Goal: Information Seeking & Learning: Check status

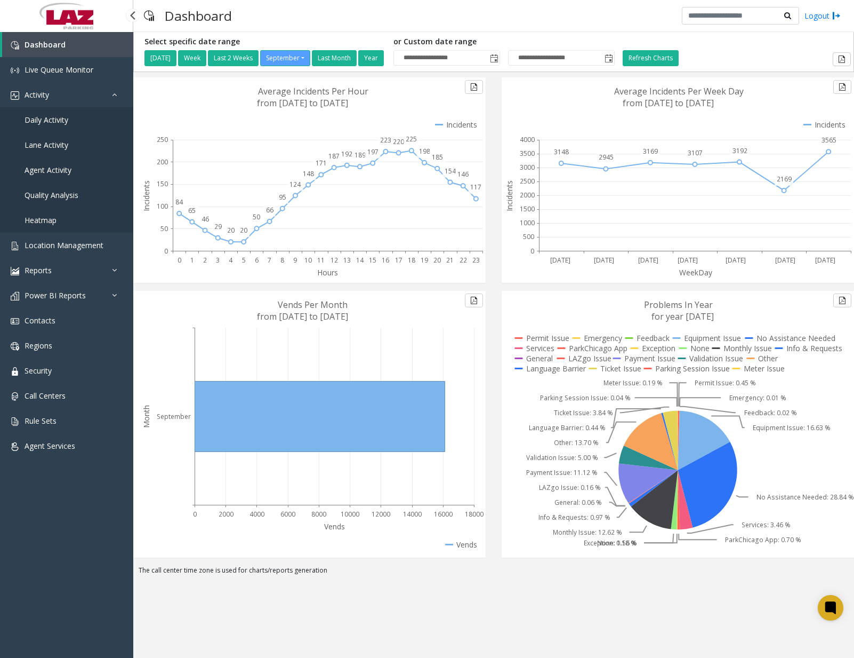
click at [68, 129] on link "Daily Activity" at bounding box center [66, 119] width 133 height 25
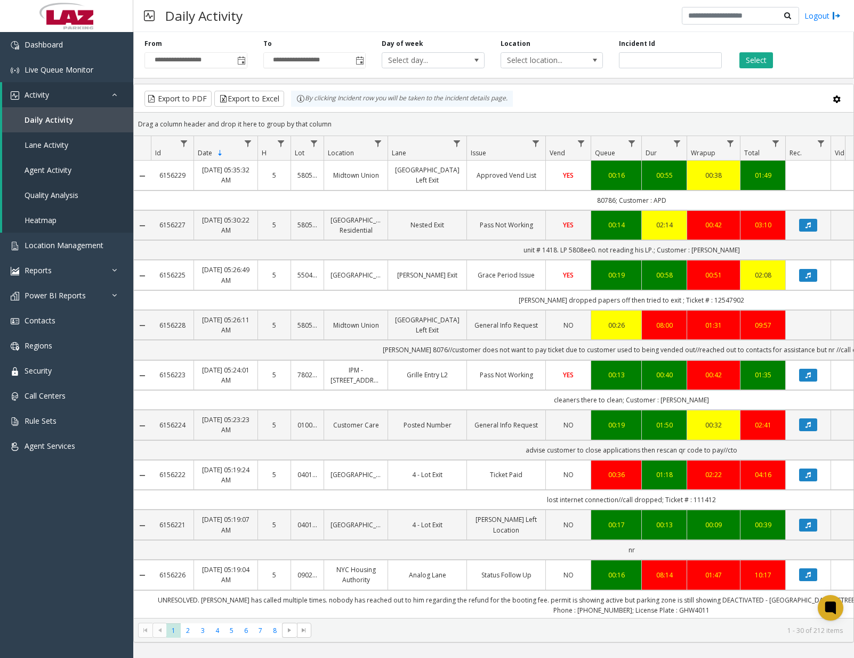
click at [854, 262] on html "**********" at bounding box center [427, 329] width 854 height 658
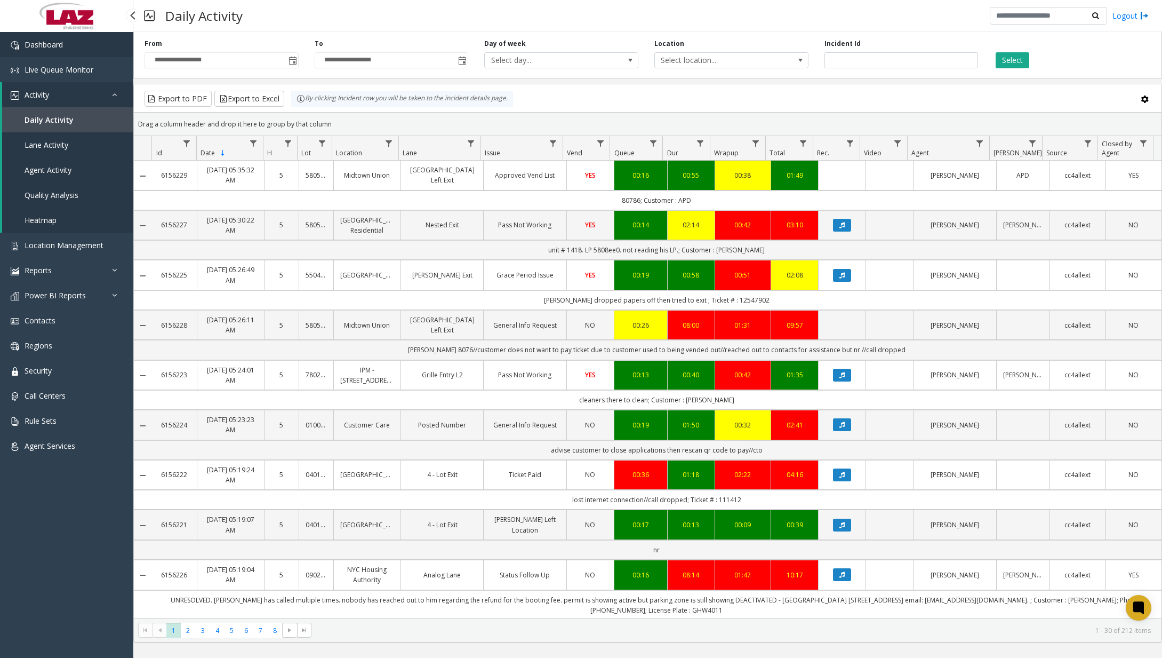
click at [90, 47] on link "Dashboard" at bounding box center [66, 44] width 133 height 25
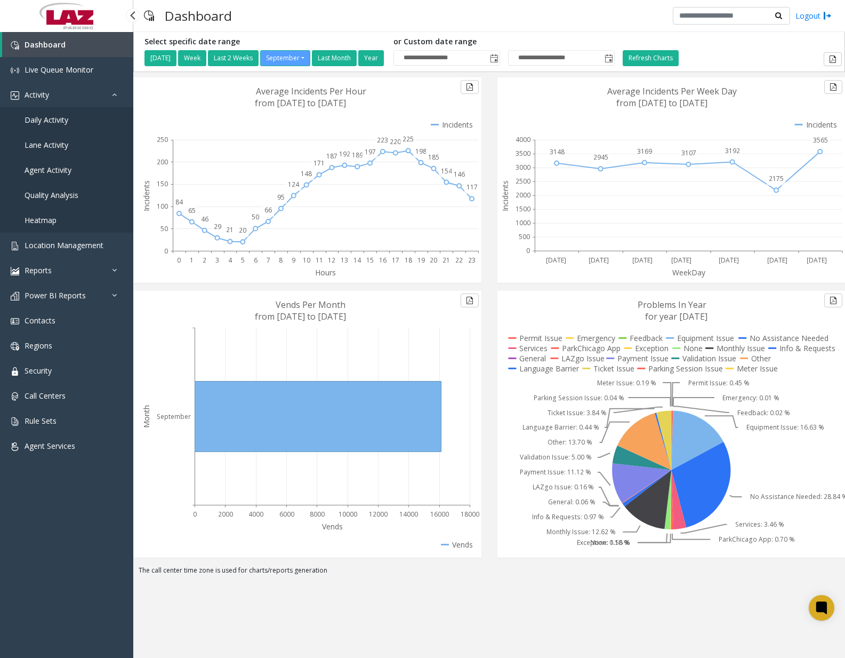
click at [59, 116] on span "Daily Activity" at bounding box center [47, 120] width 44 height 10
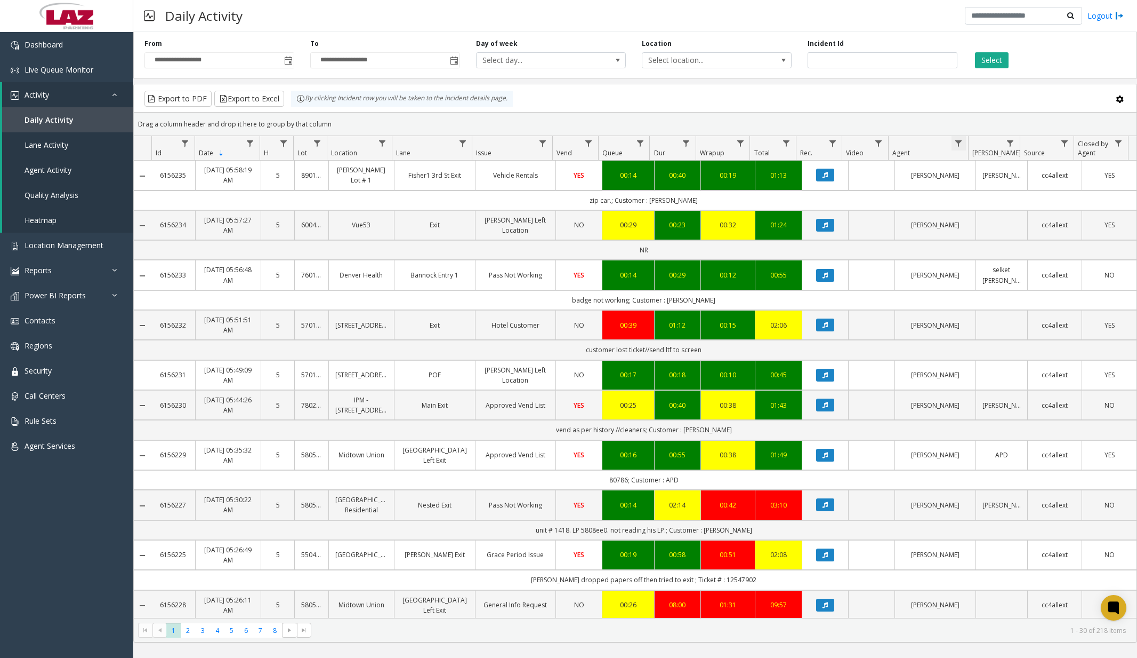
click at [854, 139] on span "Data table" at bounding box center [959, 143] width 9 height 9
click at [854, 191] on input "Agent Filter" at bounding box center [1005, 189] width 91 height 18
type input "******"
click at [854, 283] on button "Filter" at bounding box center [1029, 288] width 44 height 23
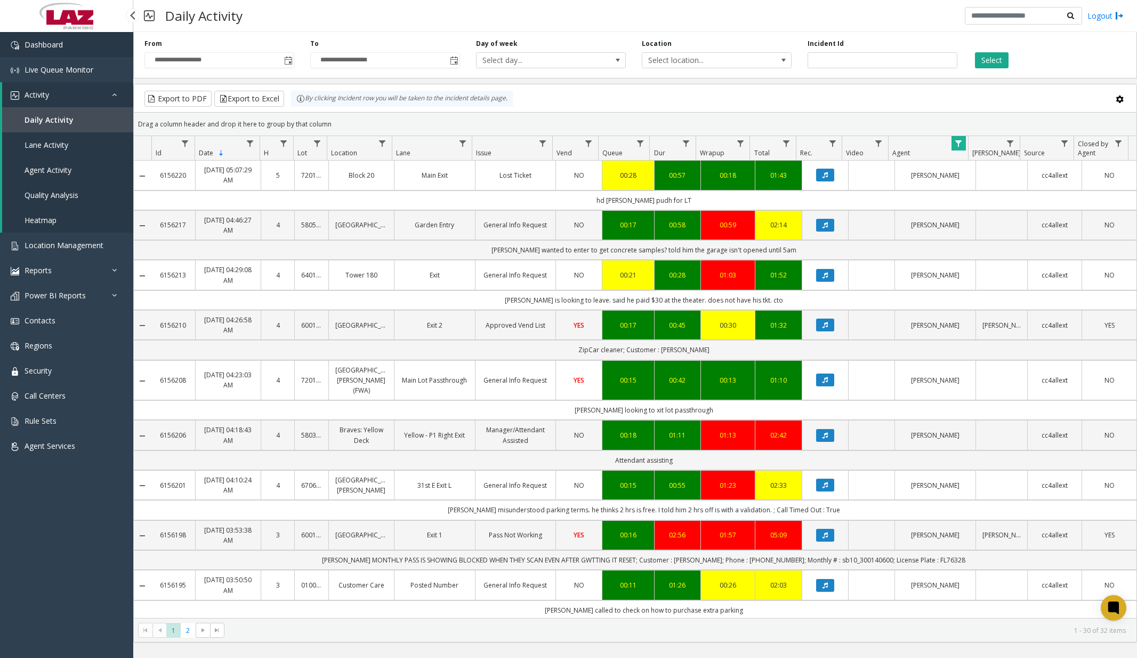
click at [85, 46] on link "Dashboard" at bounding box center [66, 44] width 133 height 25
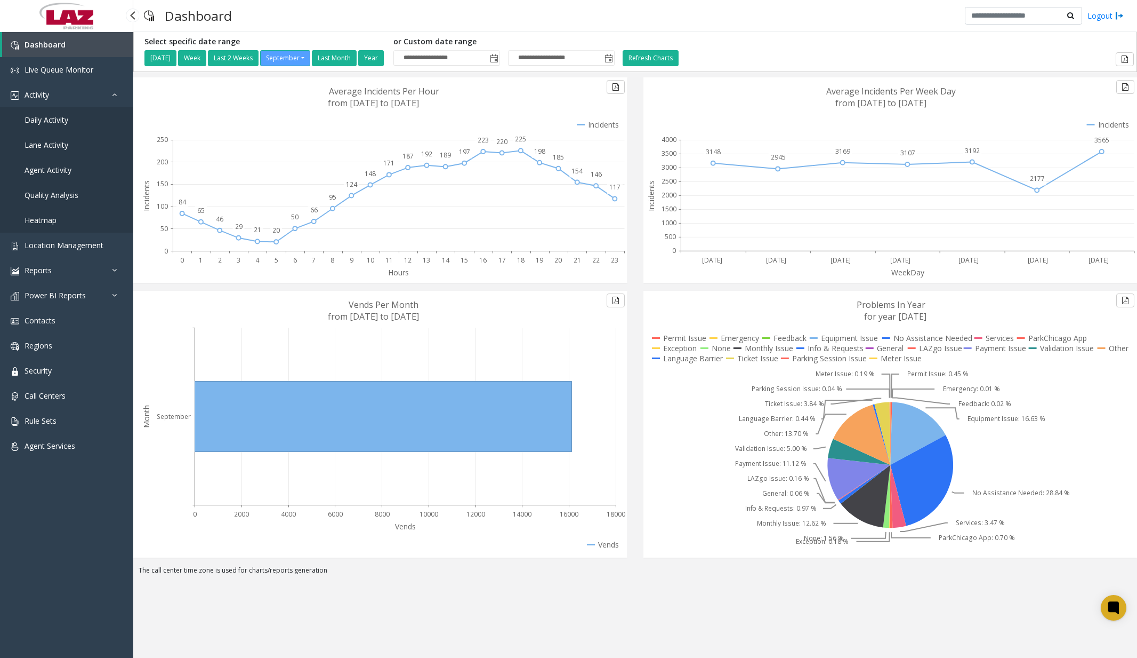
click at [66, 122] on span "Daily Activity" at bounding box center [47, 120] width 44 height 10
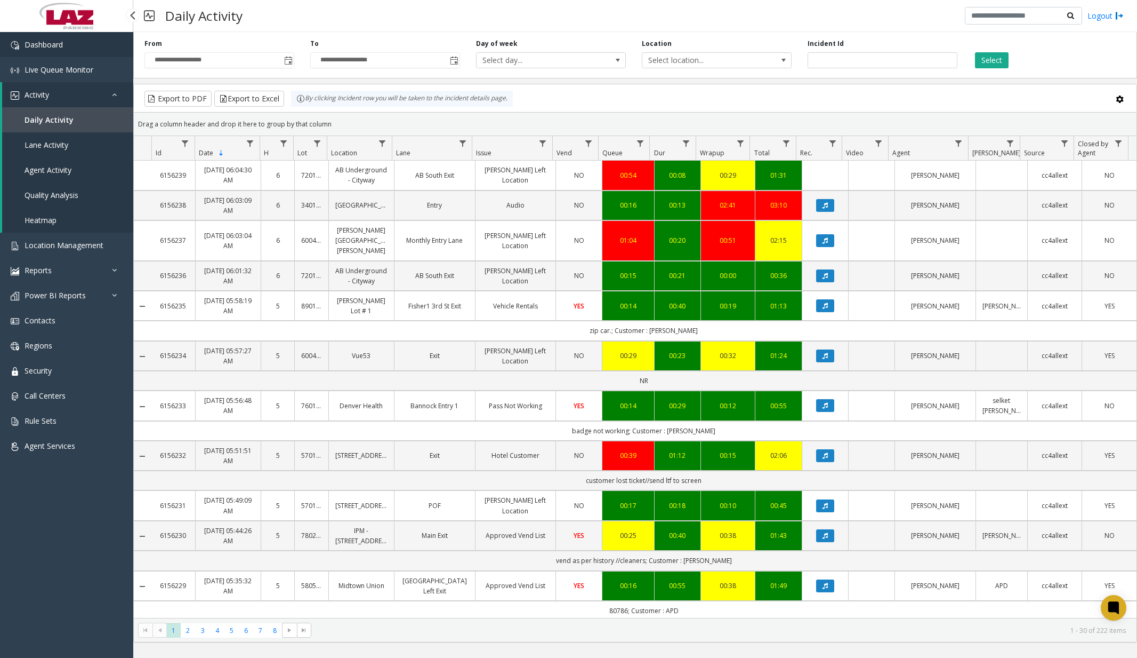
click at [65, 48] on link "Dashboard" at bounding box center [66, 44] width 133 height 25
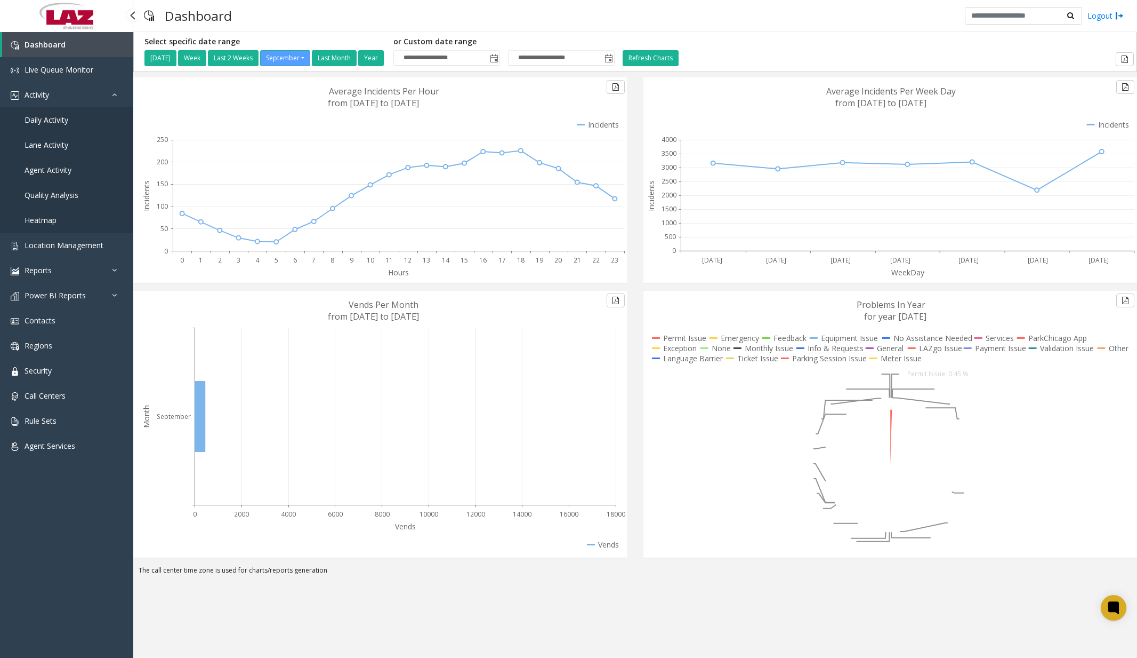
click at [59, 121] on span "Daily Activity" at bounding box center [47, 120] width 44 height 10
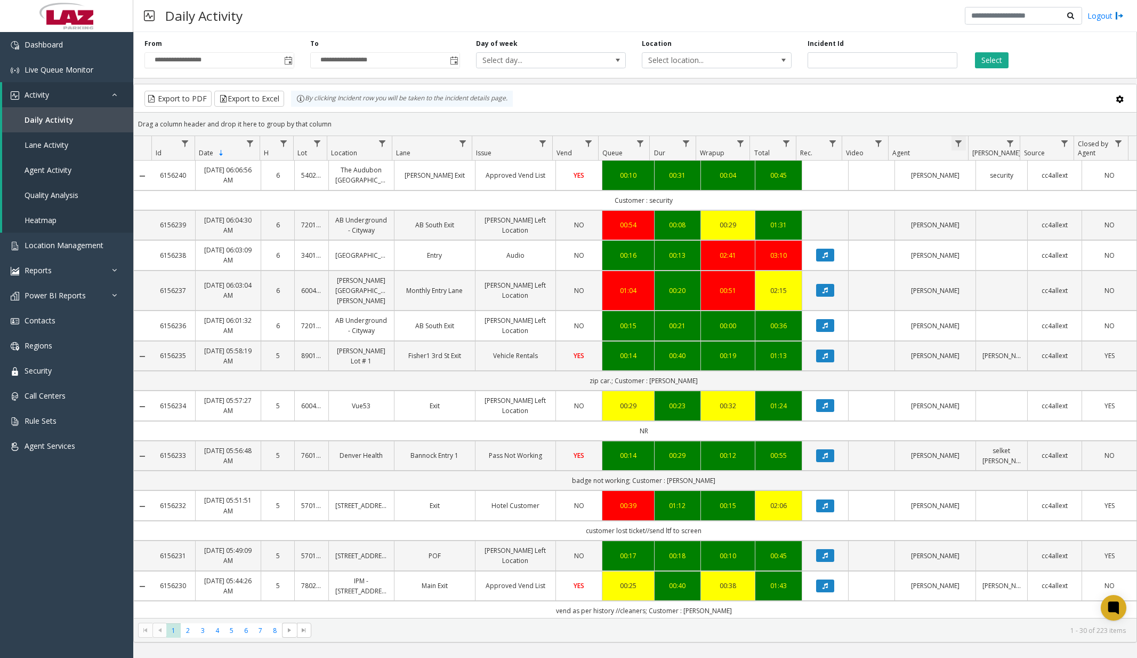
click at [854, 145] on span "Data table" at bounding box center [959, 143] width 9 height 9
click at [854, 195] on input "Agent Filter" at bounding box center [1005, 189] width 91 height 18
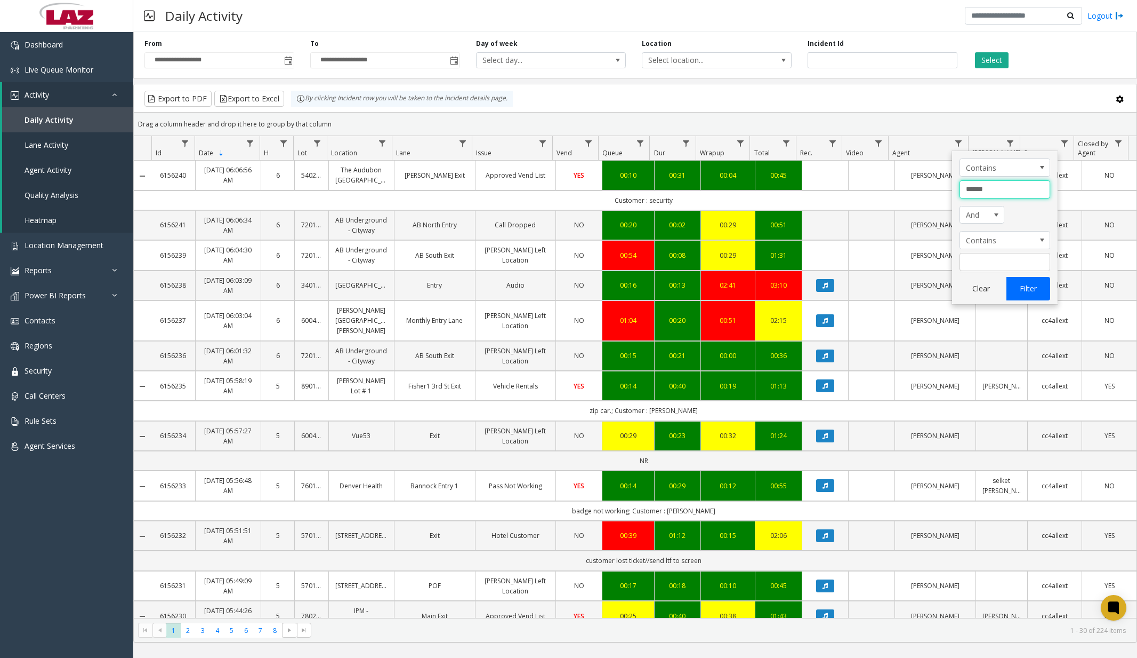
type input "******"
click at [854, 291] on button "Filter" at bounding box center [1029, 288] width 44 height 23
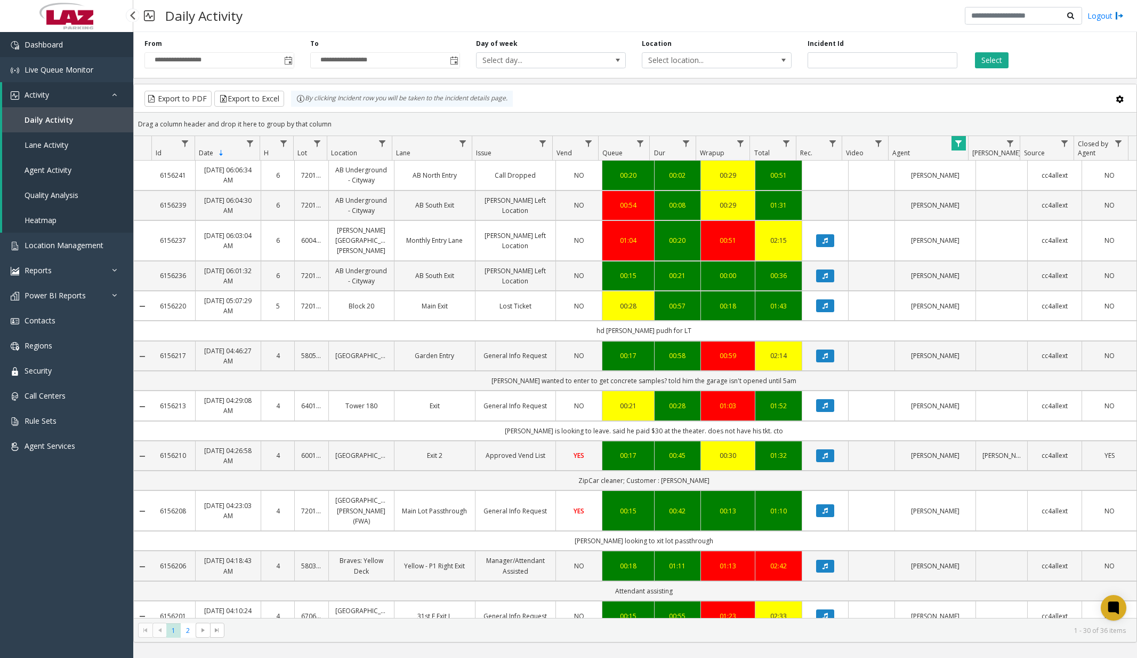
click at [84, 46] on link "Dashboard" at bounding box center [66, 44] width 133 height 25
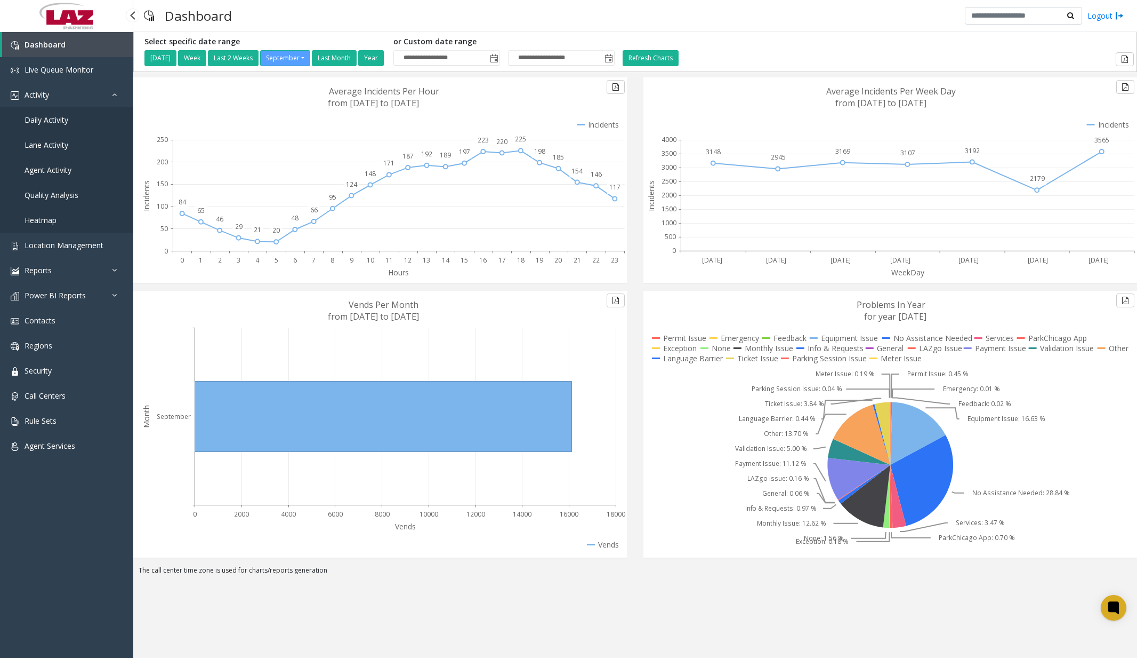
click at [69, 118] on link "Daily Activity" at bounding box center [66, 119] width 133 height 25
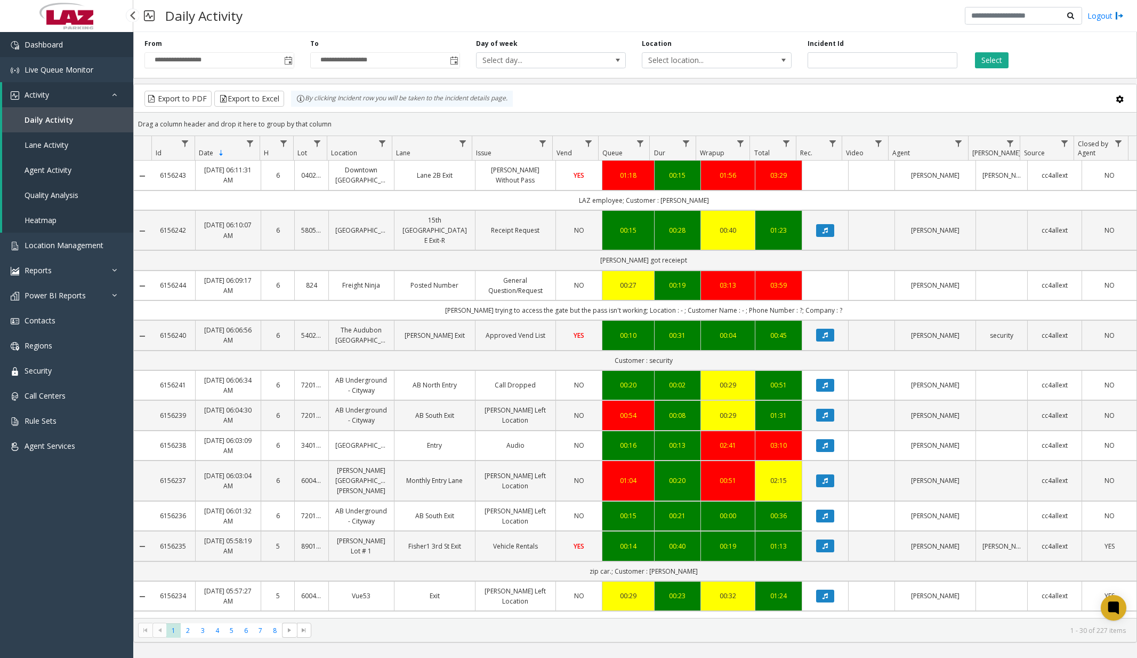
click at [46, 41] on span "Dashboard" at bounding box center [44, 44] width 38 height 10
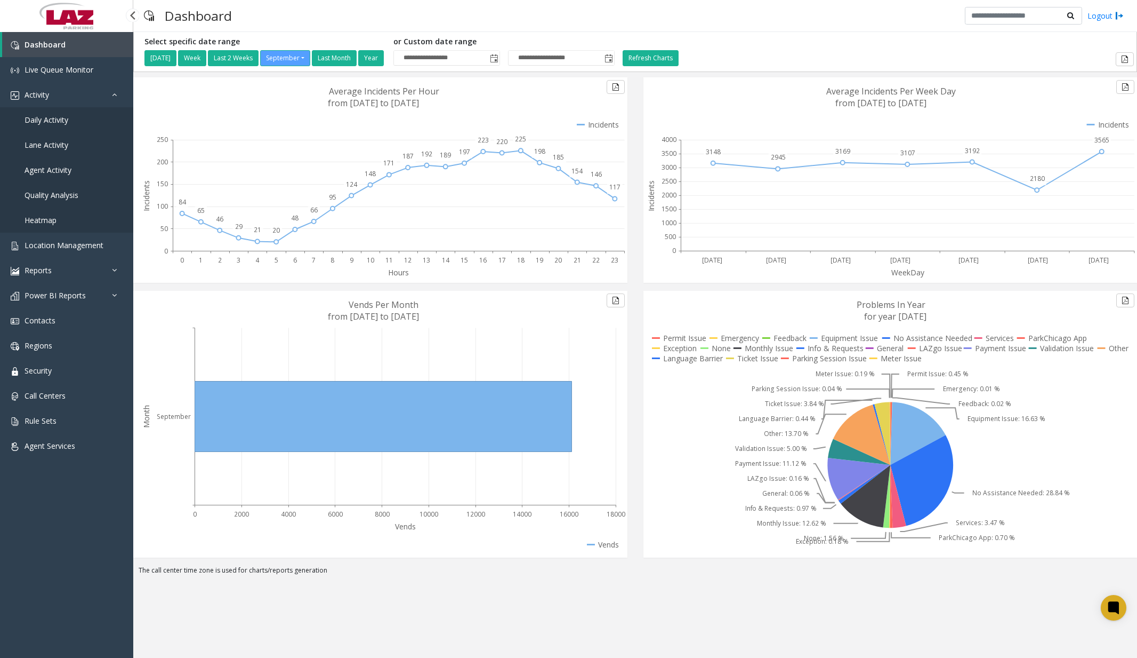
click at [62, 120] on span "Daily Activity" at bounding box center [47, 120] width 44 height 10
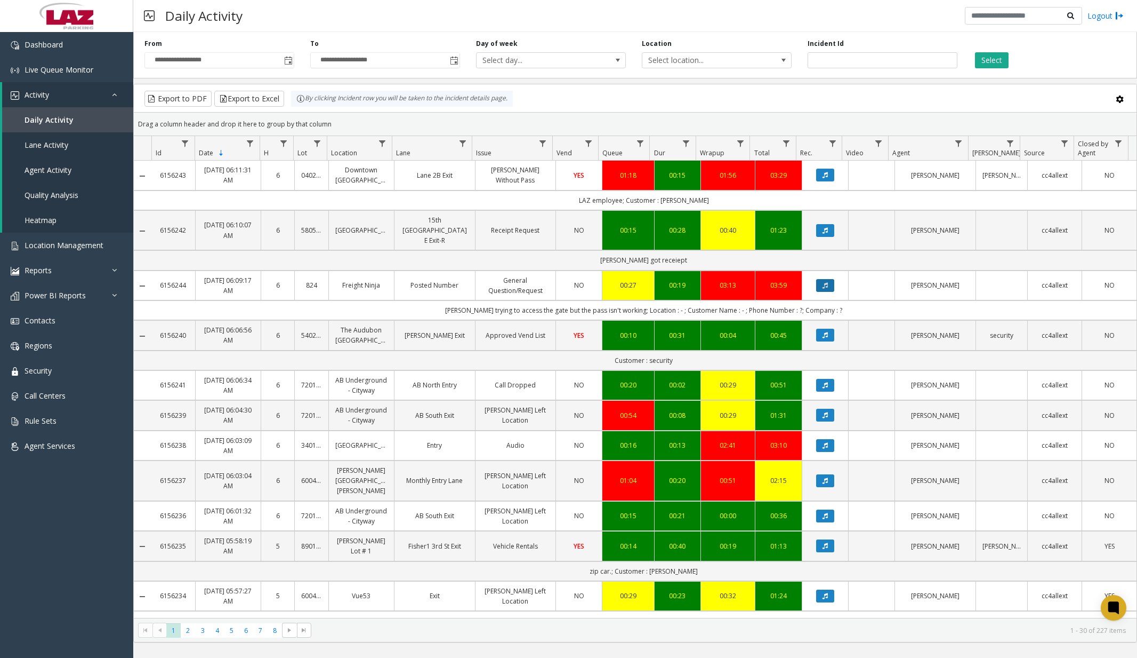
click at [823, 286] on icon "Data table" at bounding box center [825, 285] width 5 height 6
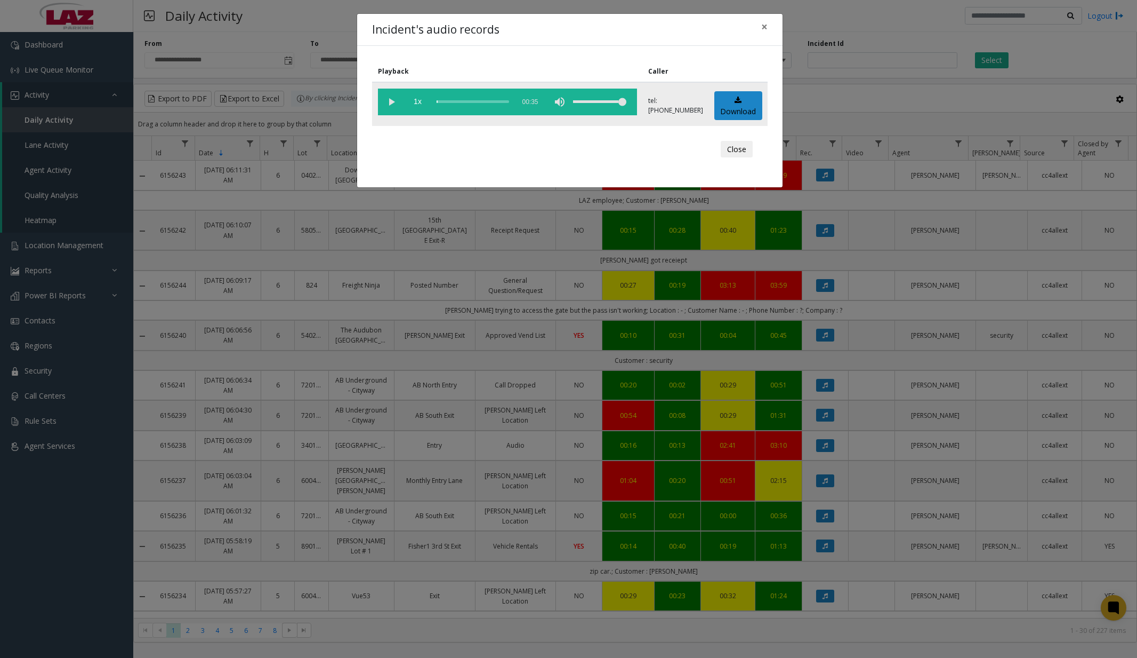
click at [394, 107] on vg-play-pause at bounding box center [391, 102] width 27 height 27
click at [440, 102] on div "scrub bar" at bounding box center [473, 102] width 73 height 27
click at [445, 102] on div "scrub bar" at bounding box center [473, 102] width 73 height 27
click at [452, 101] on div "scrub bar" at bounding box center [473, 102] width 73 height 27
click at [458, 101] on div "scrub bar" at bounding box center [473, 102] width 73 height 27
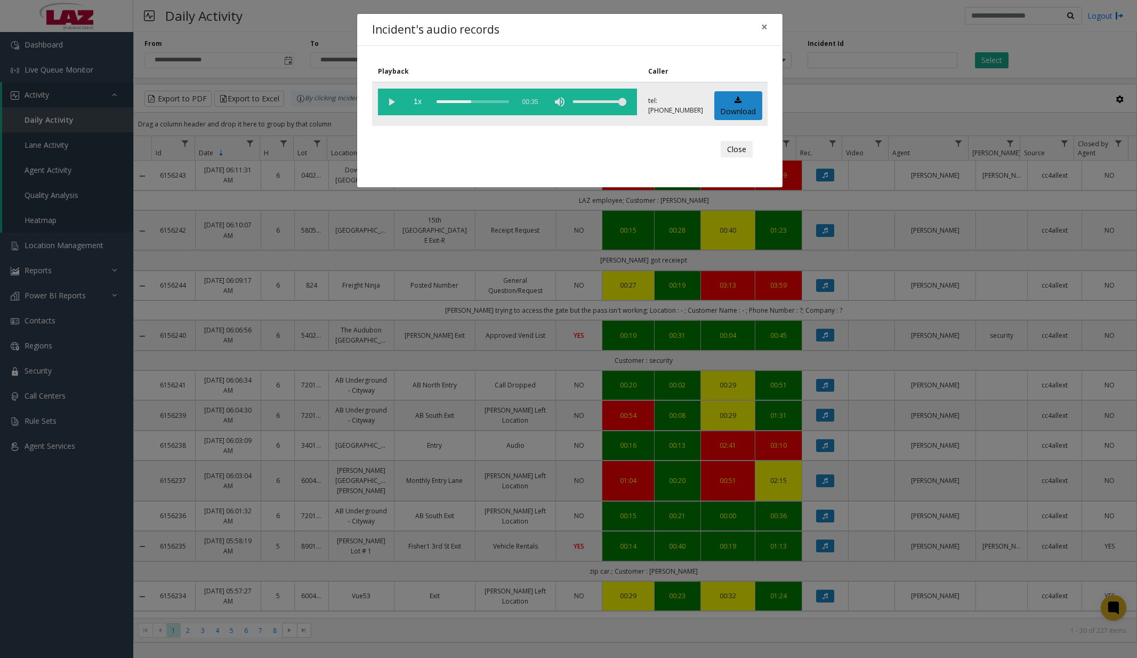
click at [464, 101] on div "scrub bar" at bounding box center [473, 102] width 73 height 27
click at [763, 29] on span "×" at bounding box center [764, 26] width 6 height 15
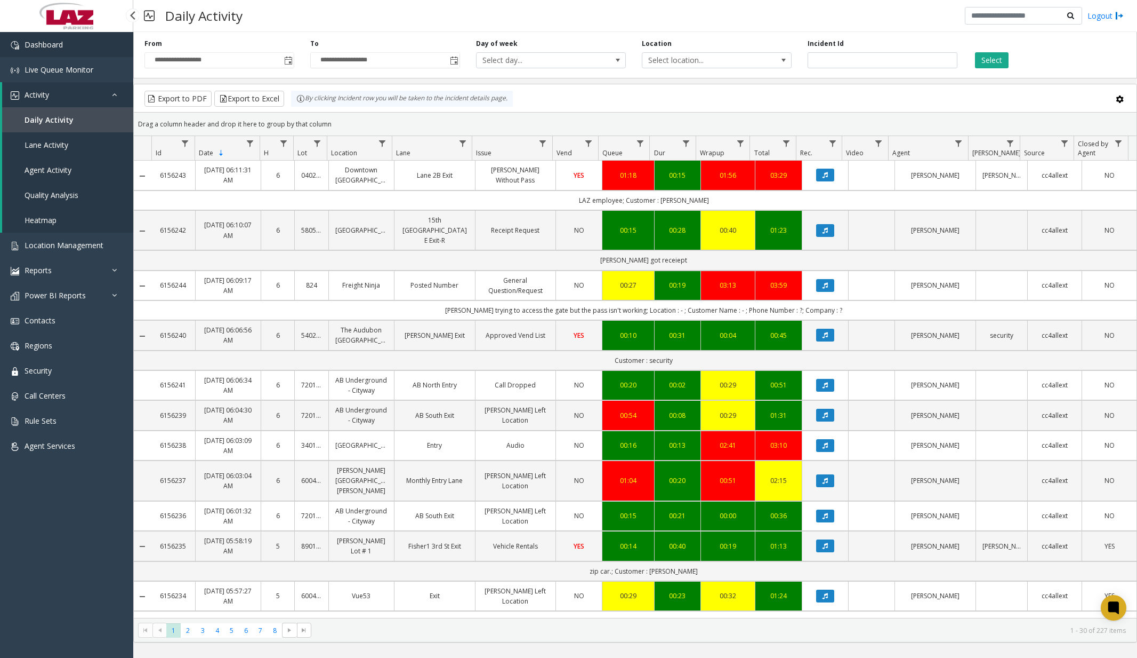
click at [55, 46] on span "Dashboard" at bounding box center [44, 44] width 38 height 10
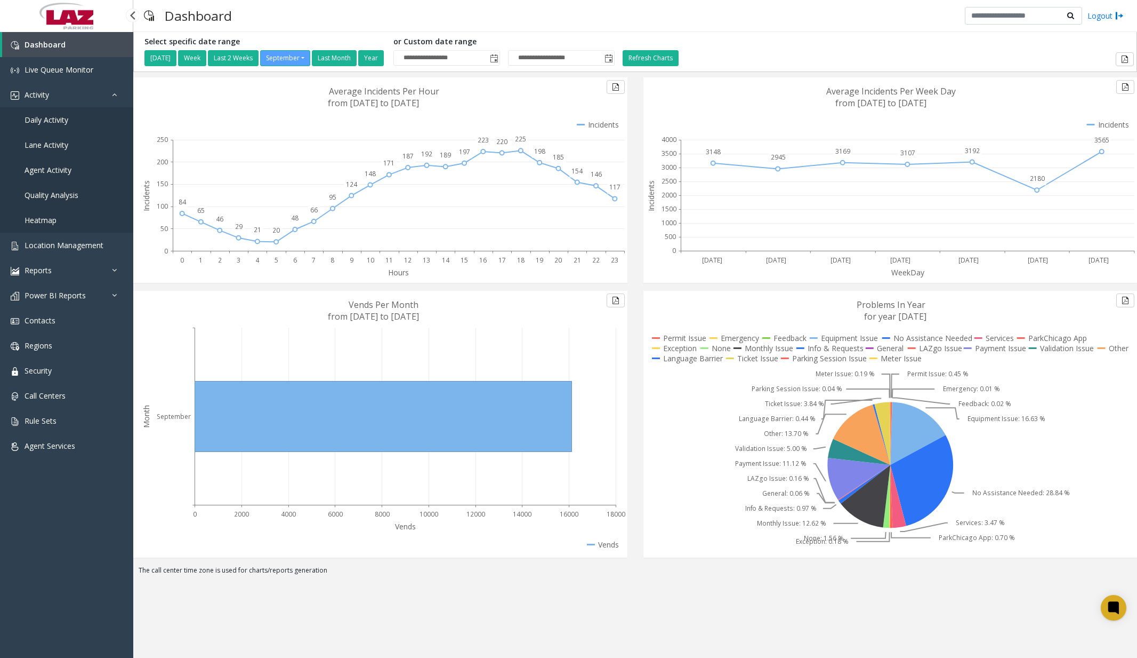
click at [57, 122] on span "Daily Activity" at bounding box center [47, 120] width 44 height 10
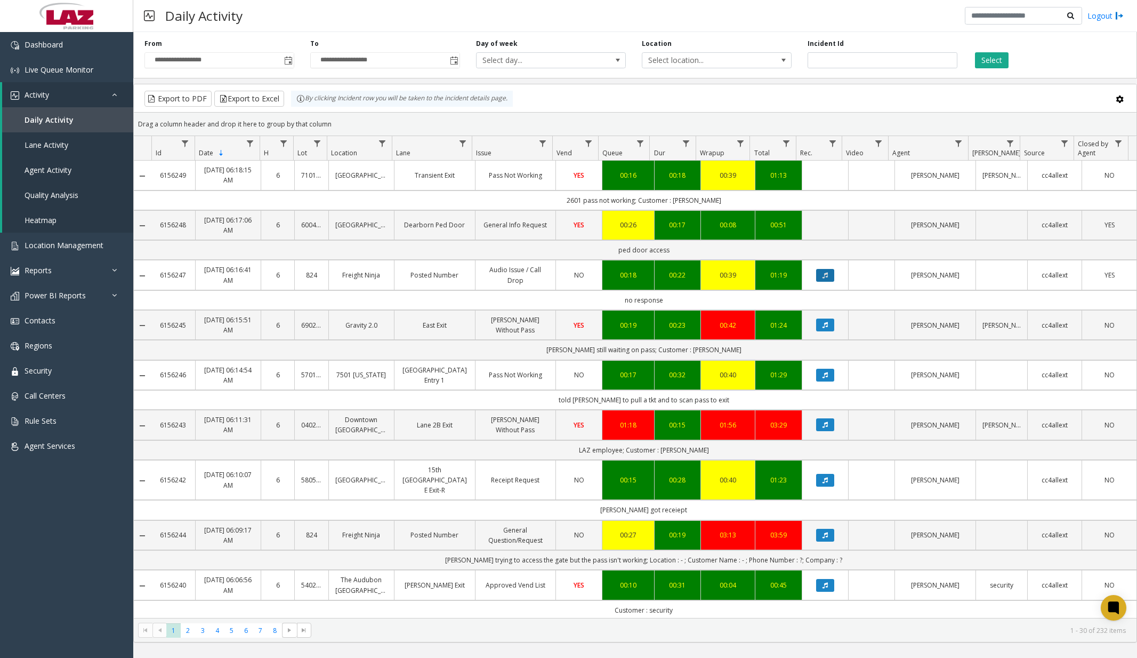
click at [819, 271] on button "Data table" at bounding box center [825, 275] width 18 height 13
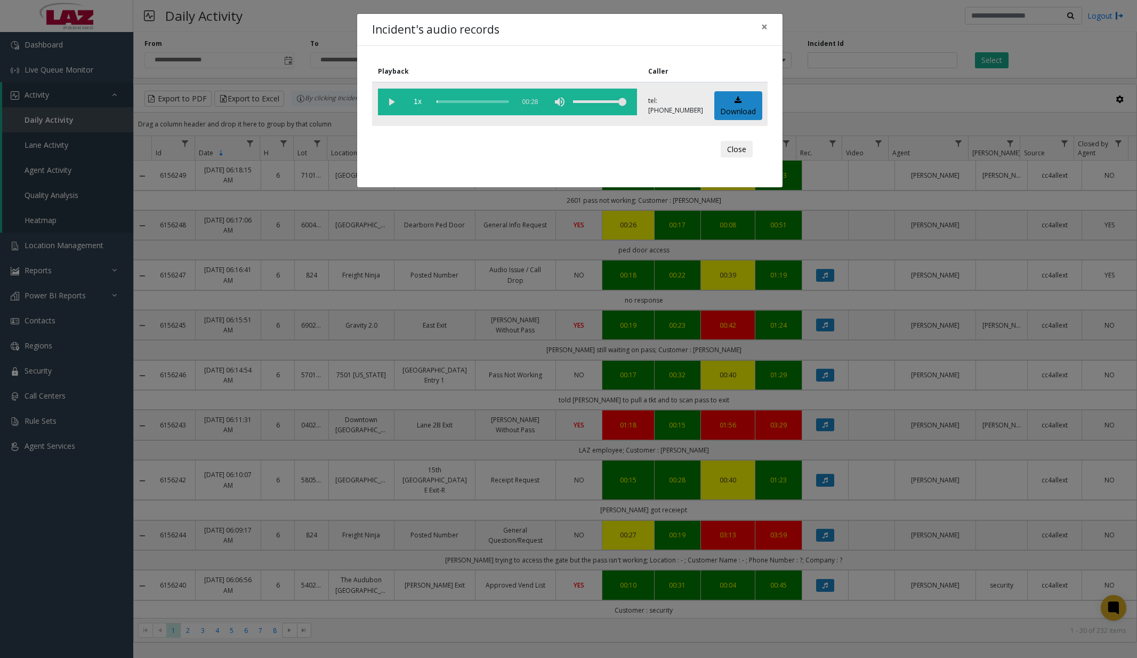
click at [394, 101] on vg-play-pause at bounding box center [391, 102] width 27 height 27
click at [443, 101] on div "scrub bar" at bounding box center [473, 102] width 73 height 27
click at [446, 101] on div "scrub bar" at bounding box center [473, 102] width 73 height 27
click at [451, 101] on div "scrub bar" at bounding box center [473, 102] width 73 height 27
click at [393, 103] on vg-play-pause at bounding box center [391, 102] width 27 height 27
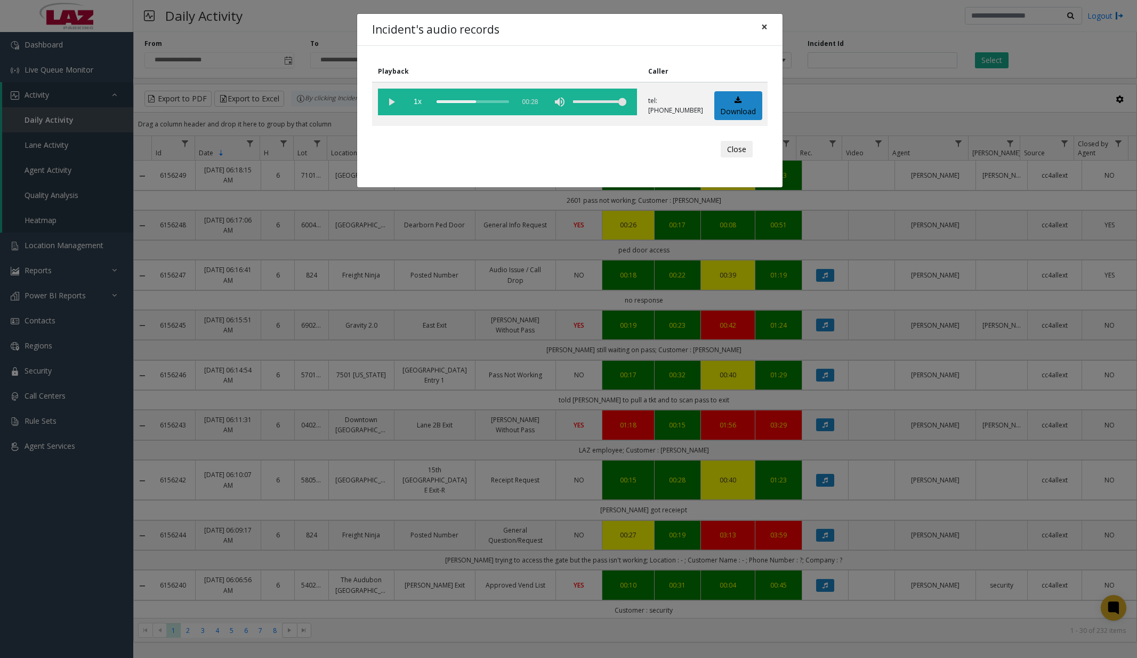
click at [767, 27] on span "×" at bounding box center [764, 26] width 6 height 15
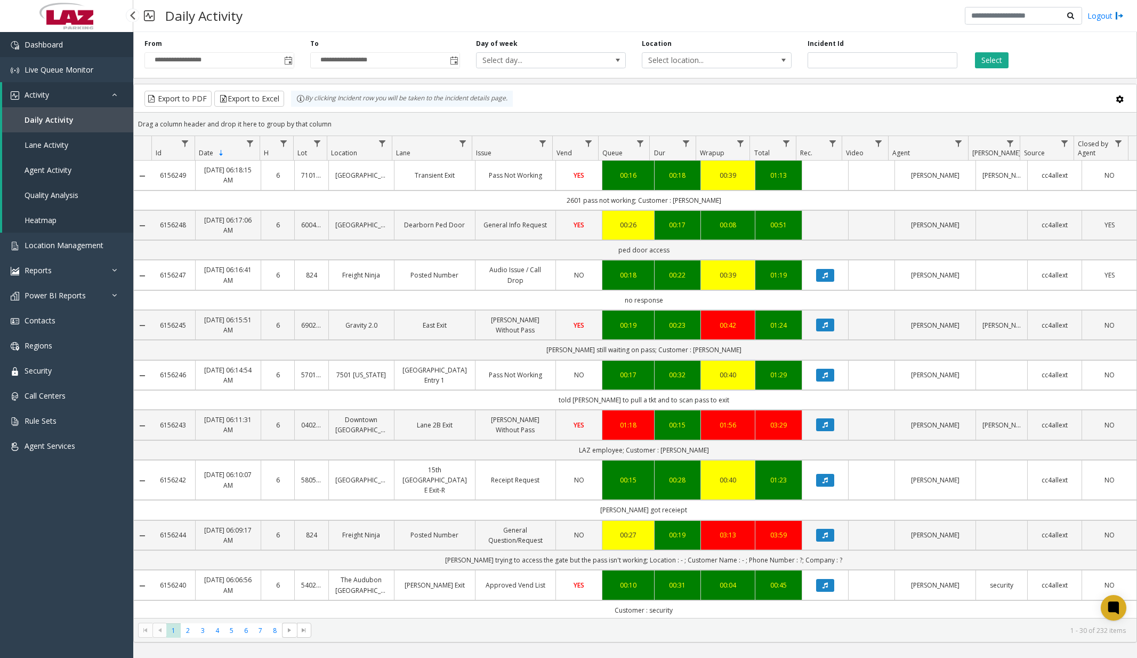
click at [58, 38] on link "Dashboard" at bounding box center [66, 44] width 133 height 25
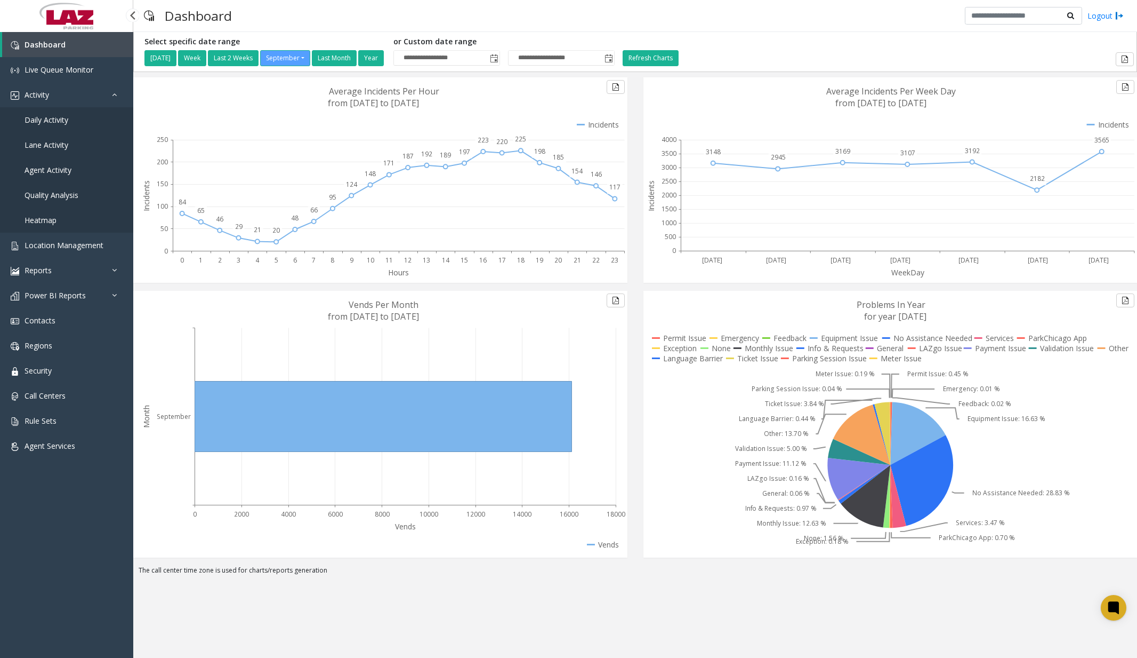
click at [54, 123] on span "Daily Activity" at bounding box center [47, 120] width 44 height 10
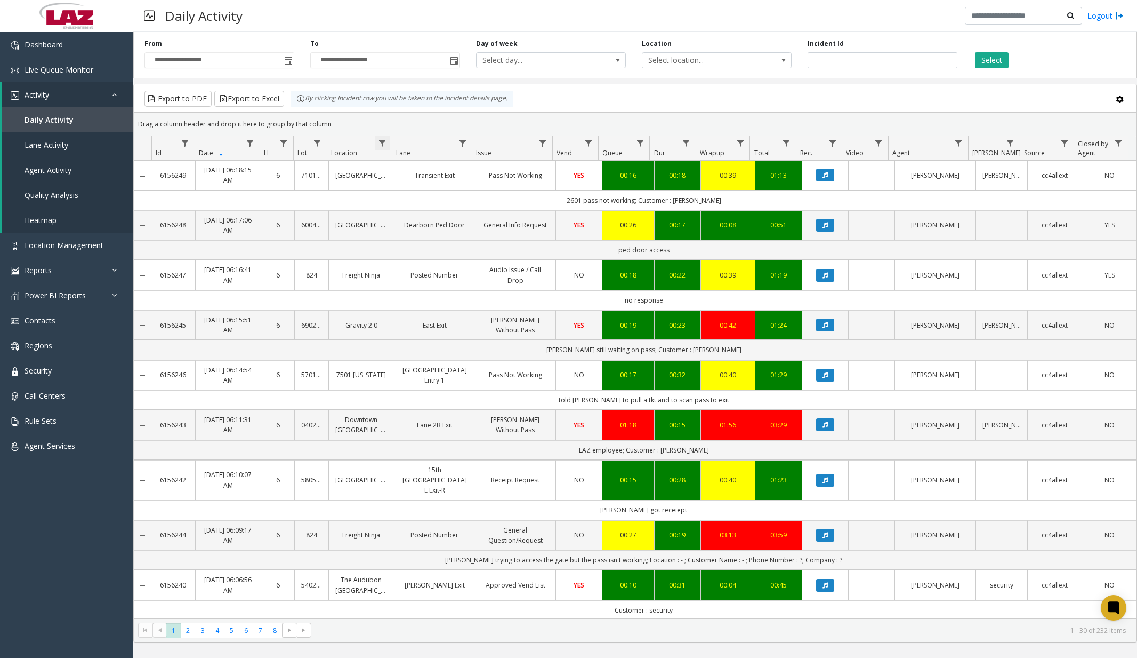
click at [386, 143] on span "Data table" at bounding box center [382, 143] width 9 height 9
click at [426, 184] on input "Location Filter" at bounding box center [428, 189] width 91 height 18
type input "******"
click at [451, 282] on button "Filter" at bounding box center [452, 288] width 44 height 23
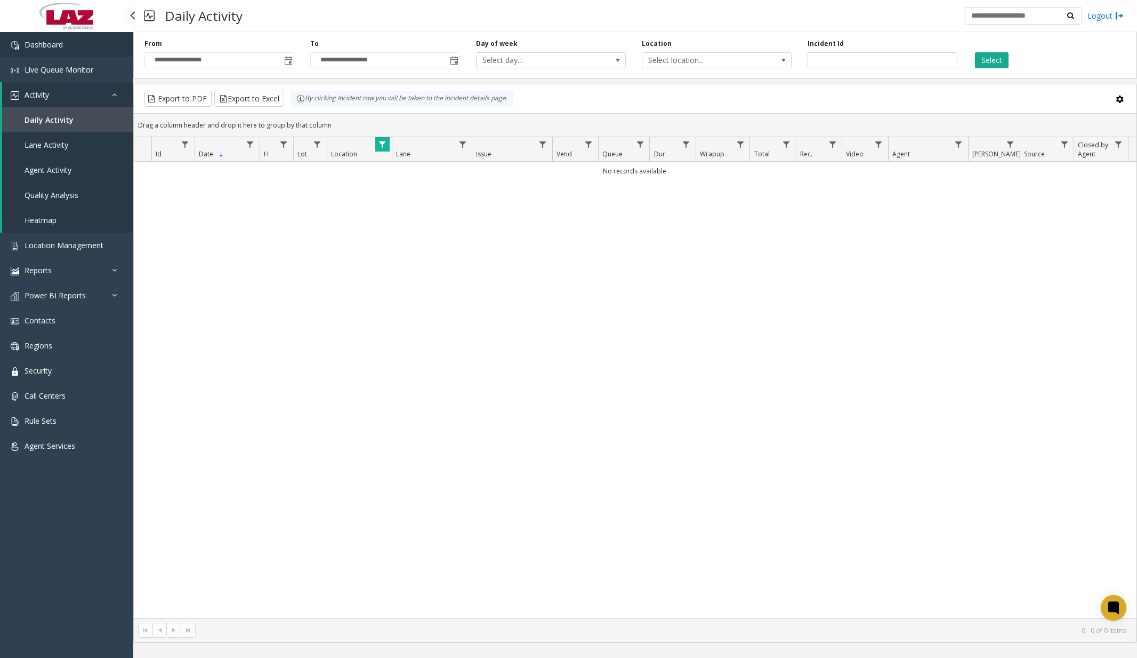
click at [78, 45] on link "Dashboard" at bounding box center [66, 44] width 133 height 25
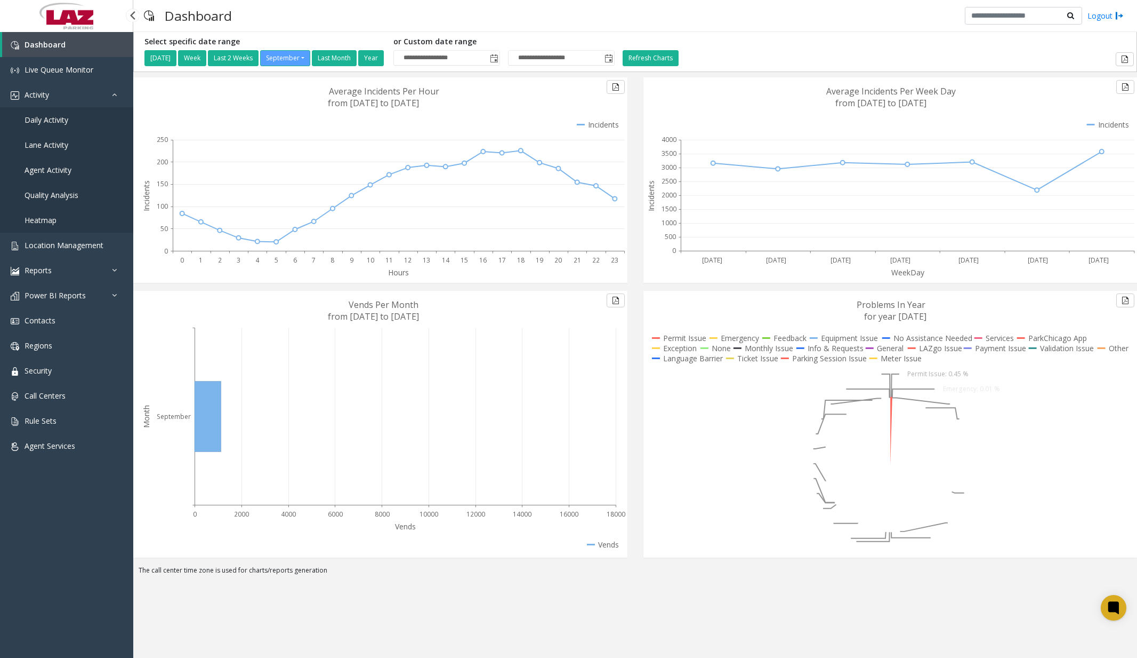
click at [58, 124] on span "Daily Activity" at bounding box center [47, 120] width 44 height 10
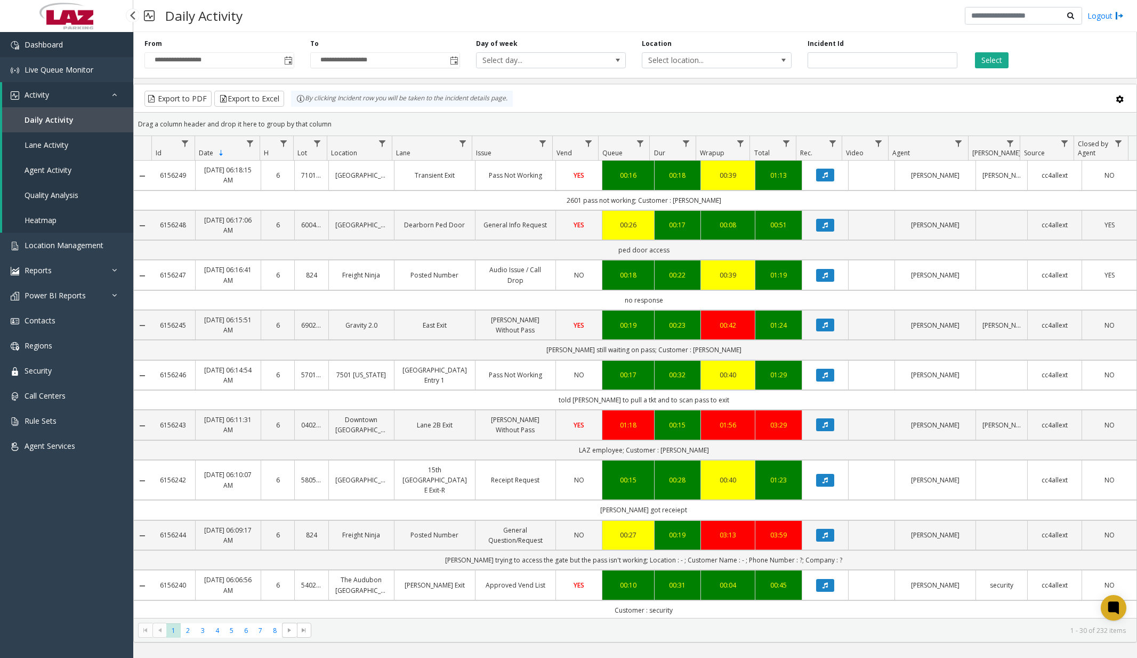
click at [69, 49] on link "Dashboard" at bounding box center [66, 44] width 133 height 25
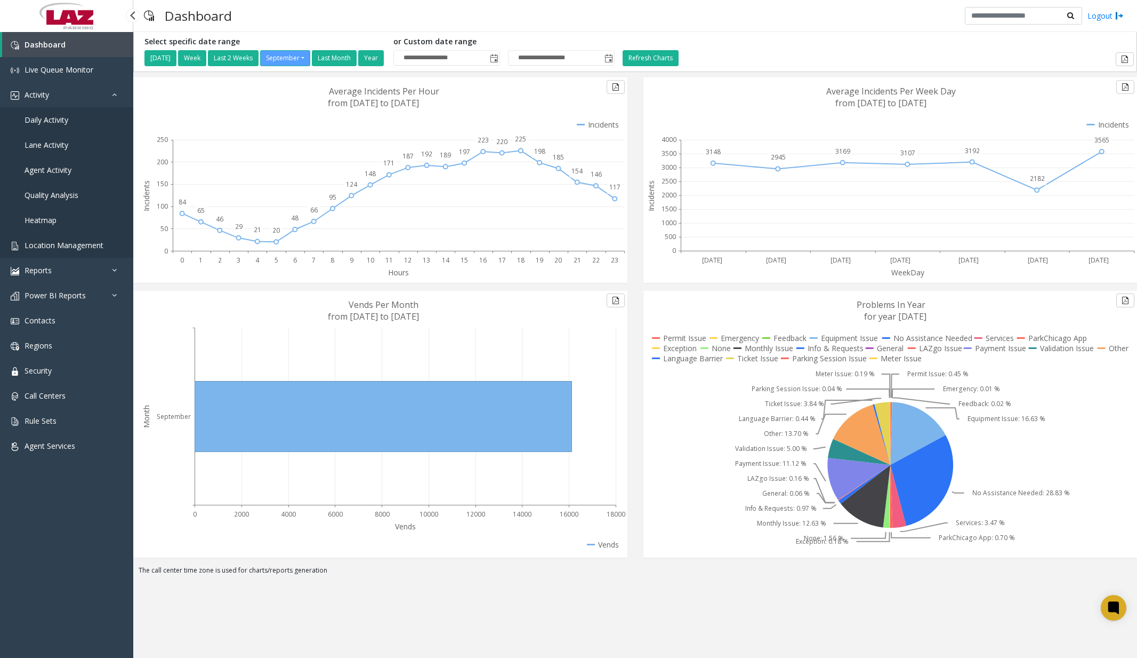
click at [65, 238] on link "Location Management" at bounding box center [66, 245] width 133 height 25
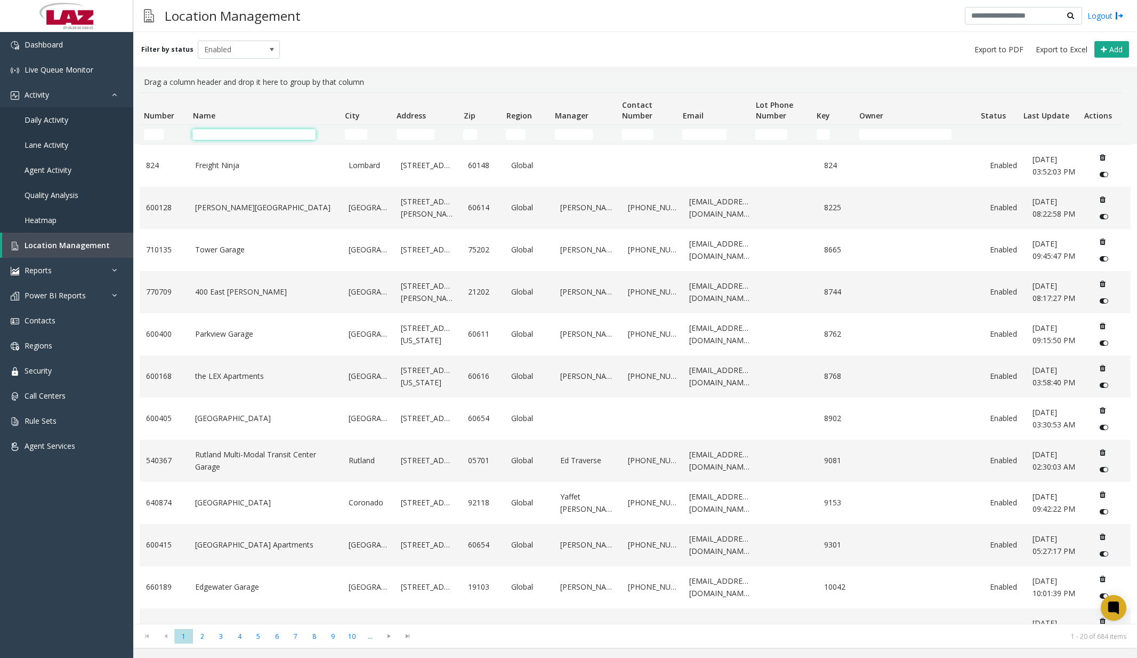
click at [242, 136] on input "Name Filter" at bounding box center [254, 134] width 123 height 11
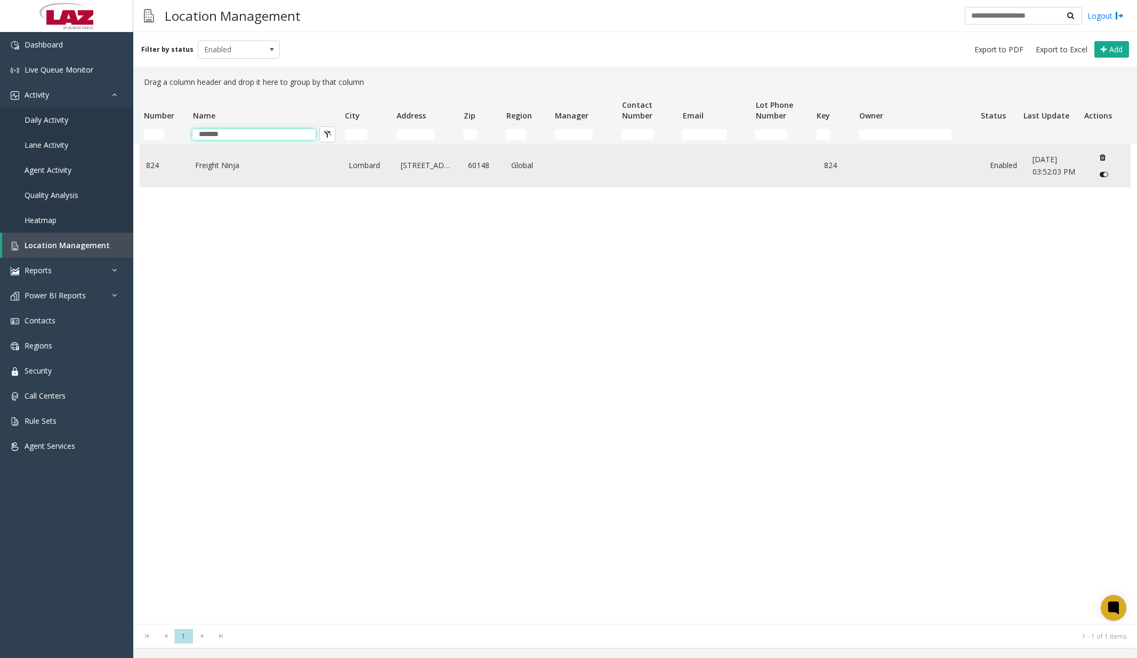
type input "*******"
click at [231, 168] on link "Freight Ninja" at bounding box center [265, 165] width 141 height 12
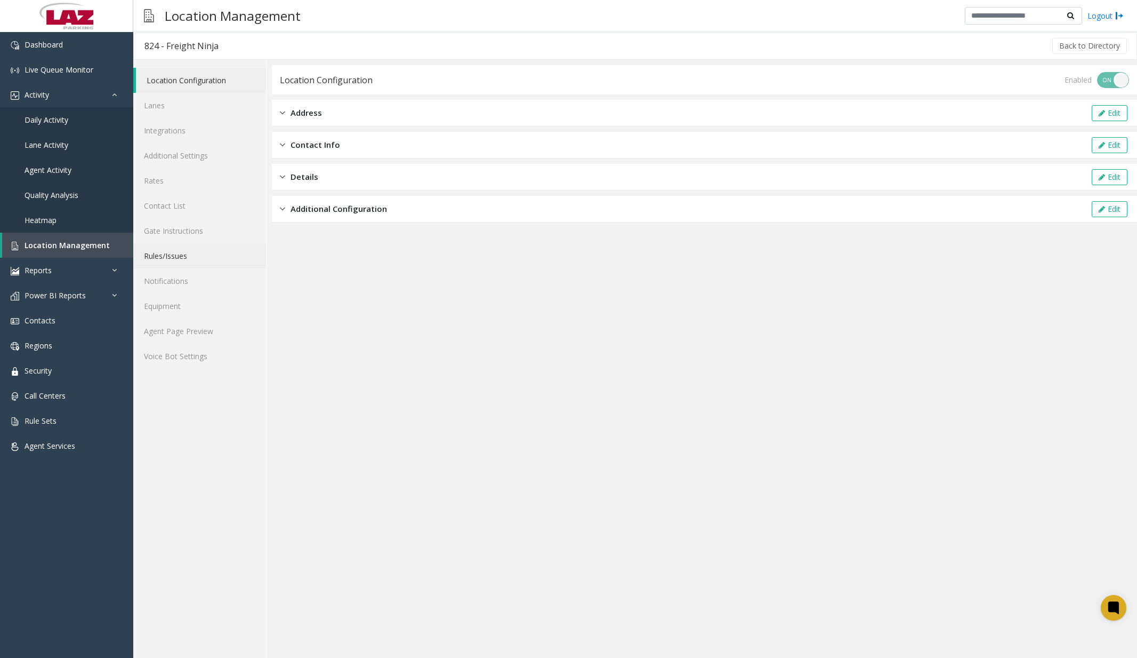
click at [171, 252] on link "Rules/Issues" at bounding box center [199, 255] width 133 height 25
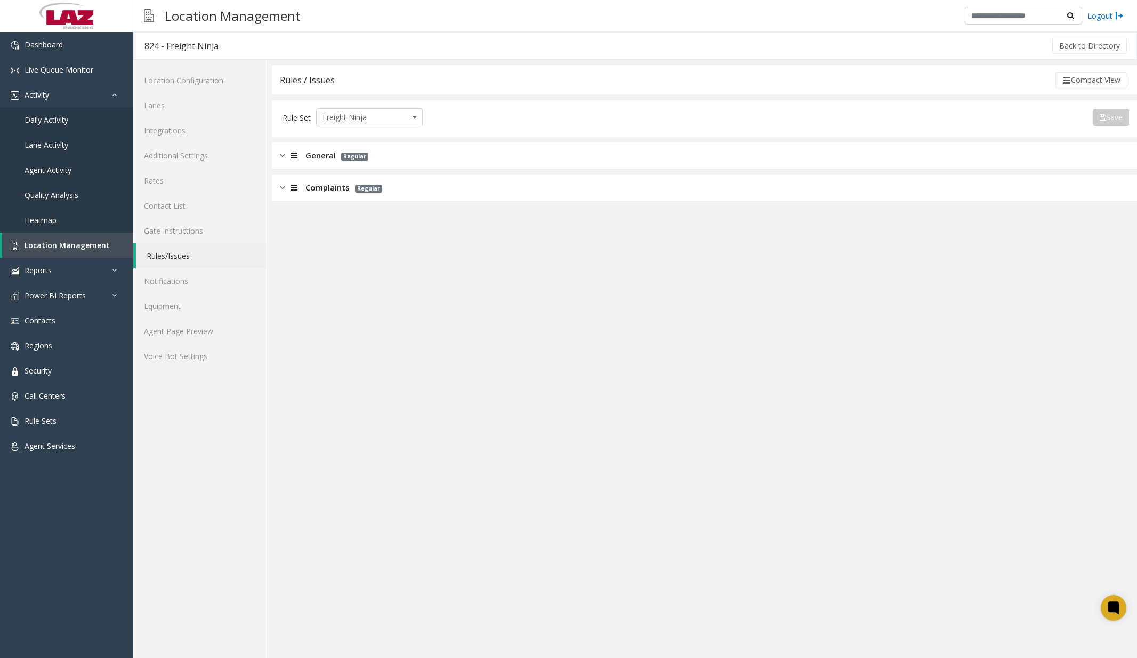
click at [283, 160] on img at bounding box center [282, 155] width 5 height 12
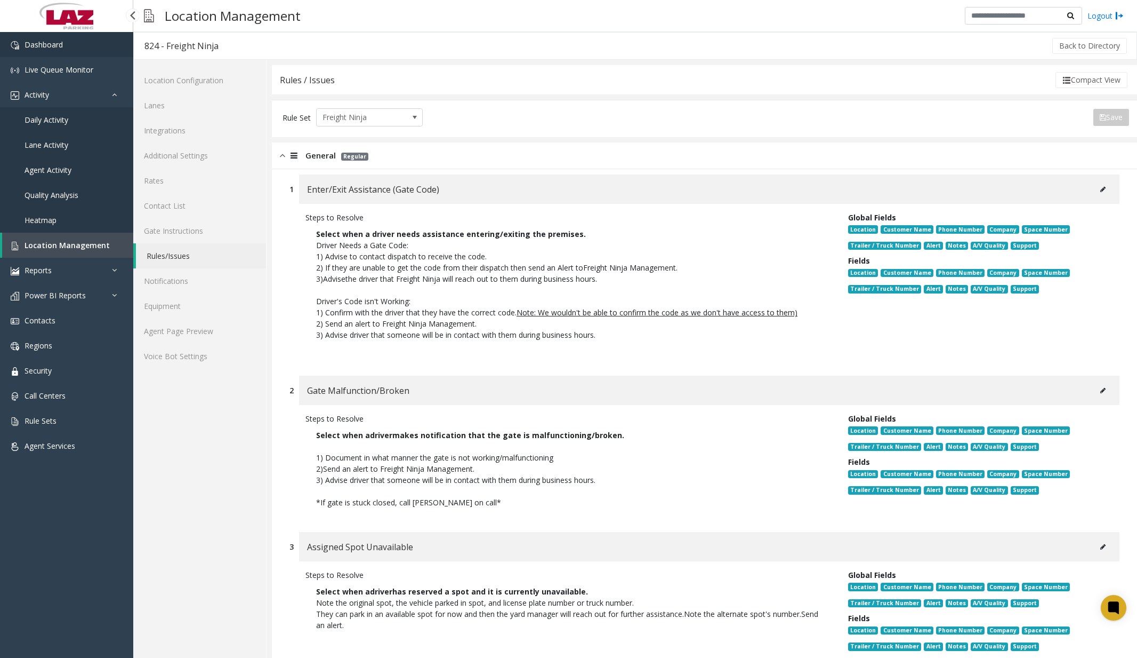
click at [72, 45] on link "Dashboard" at bounding box center [66, 44] width 133 height 25
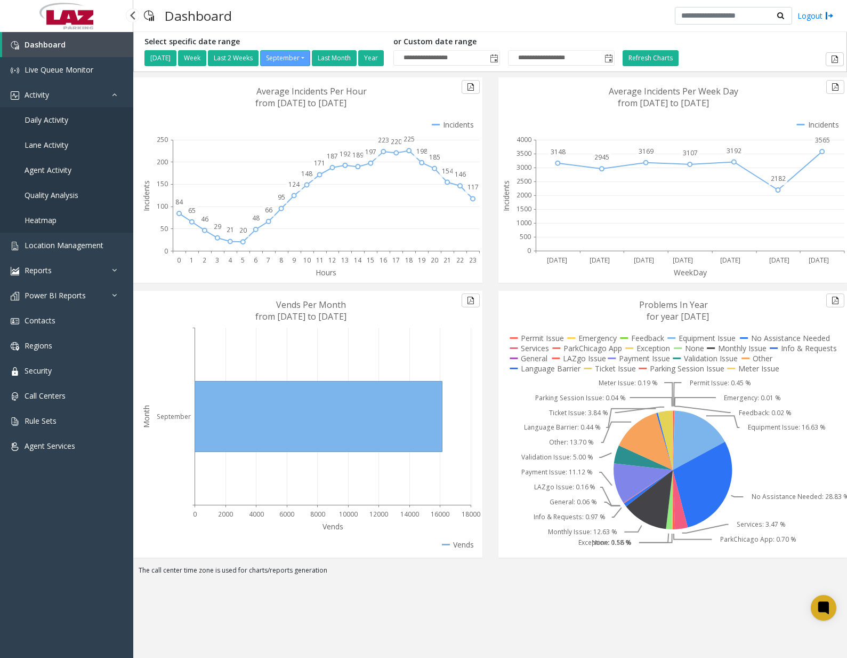
click at [67, 122] on span "Daily Activity" at bounding box center [47, 120] width 44 height 10
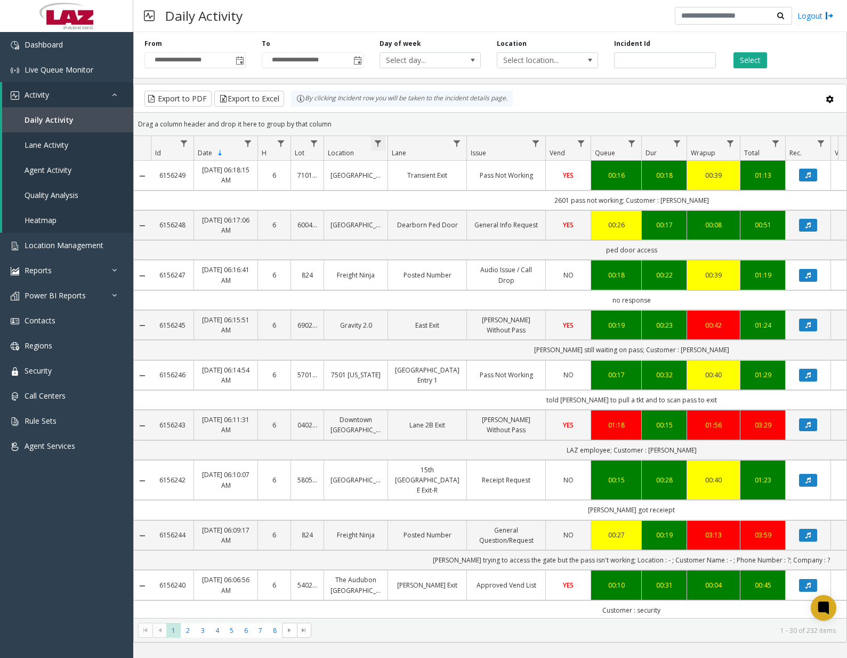
click at [376, 142] on span "Data table" at bounding box center [378, 143] width 9 height 9
click at [409, 184] on input "Location Filter" at bounding box center [424, 189] width 91 height 18
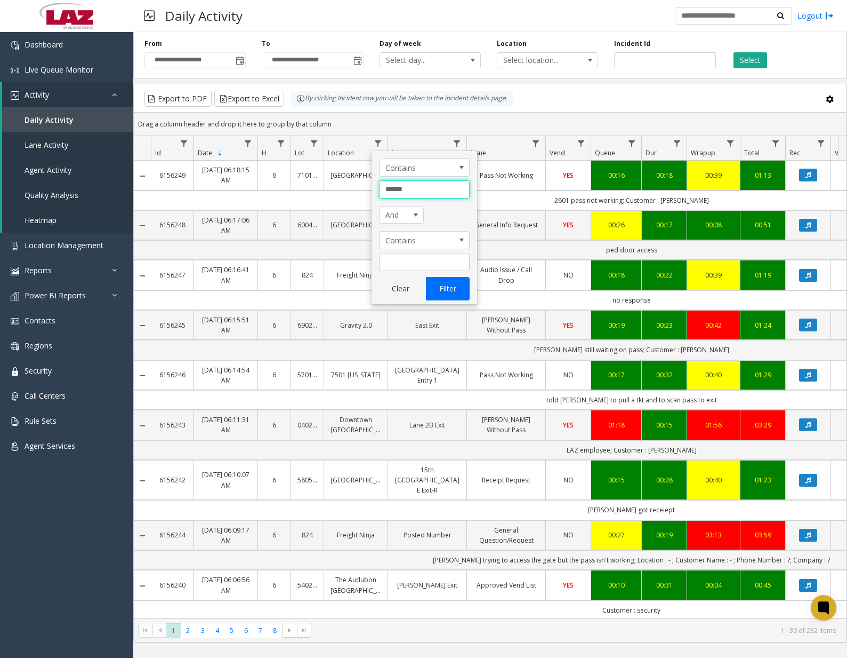
type input "******"
click at [451, 284] on button "Filter" at bounding box center [448, 288] width 44 height 23
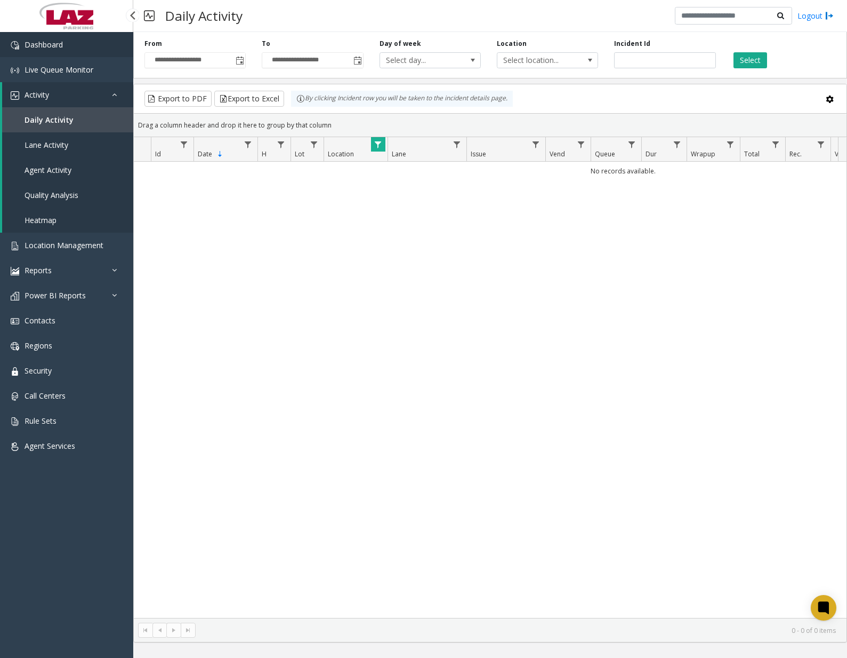
click at [69, 41] on link "Dashboard" at bounding box center [66, 44] width 133 height 25
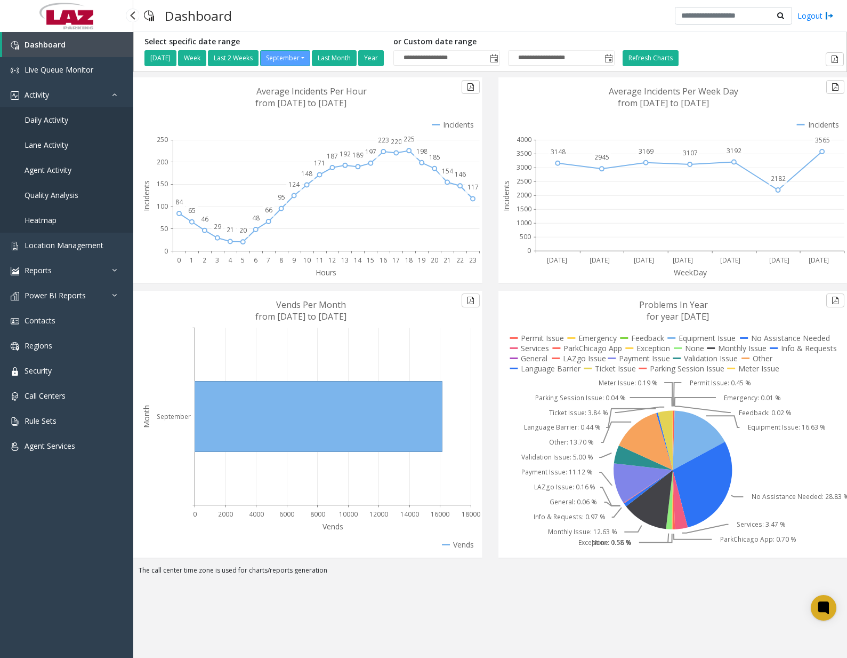
click at [67, 120] on span "Daily Activity" at bounding box center [47, 120] width 44 height 10
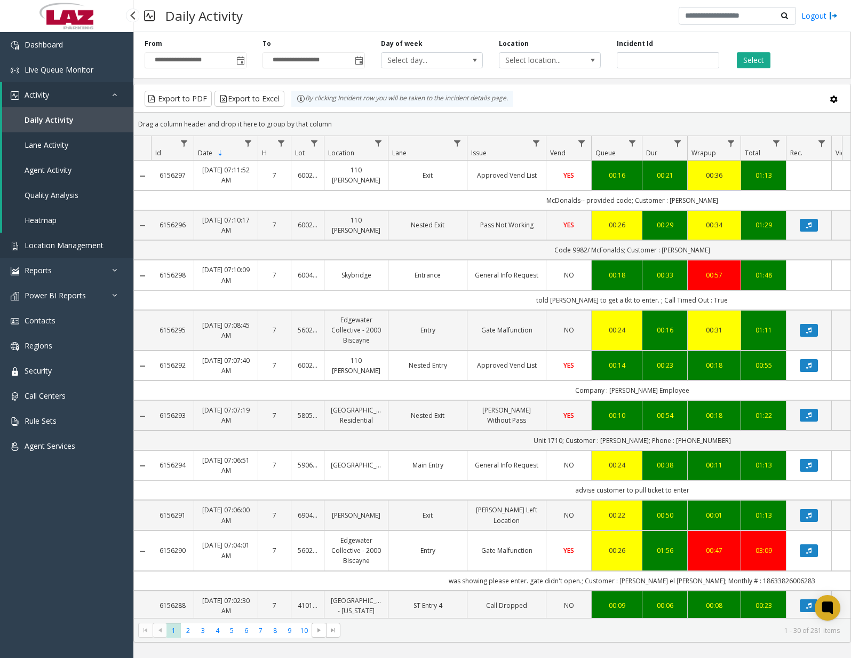
click at [71, 245] on span "Location Management" at bounding box center [64, 245] width 79 height 10
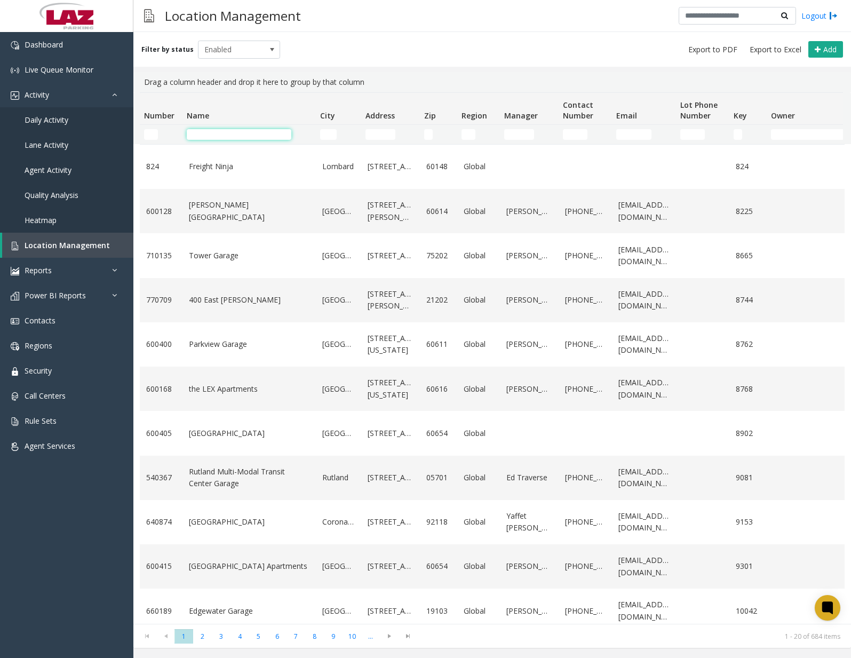
click at [234, 137] on input "Name Filter" at bounding box center [239, 134] width 105 height 11
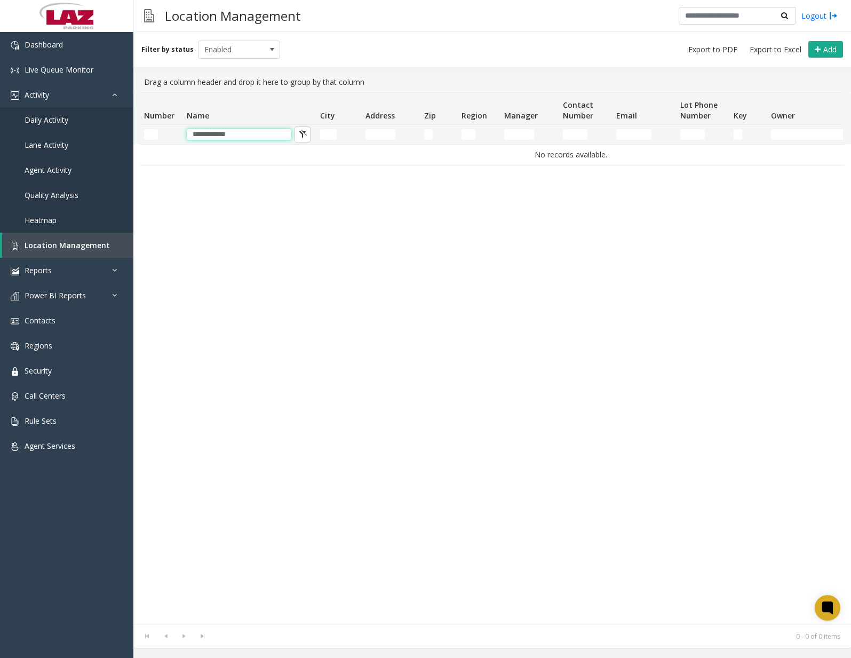
type input "**********"
click at [84, 39] on link "Dashboard" at bounding box center [66, 44] width 133 height 25
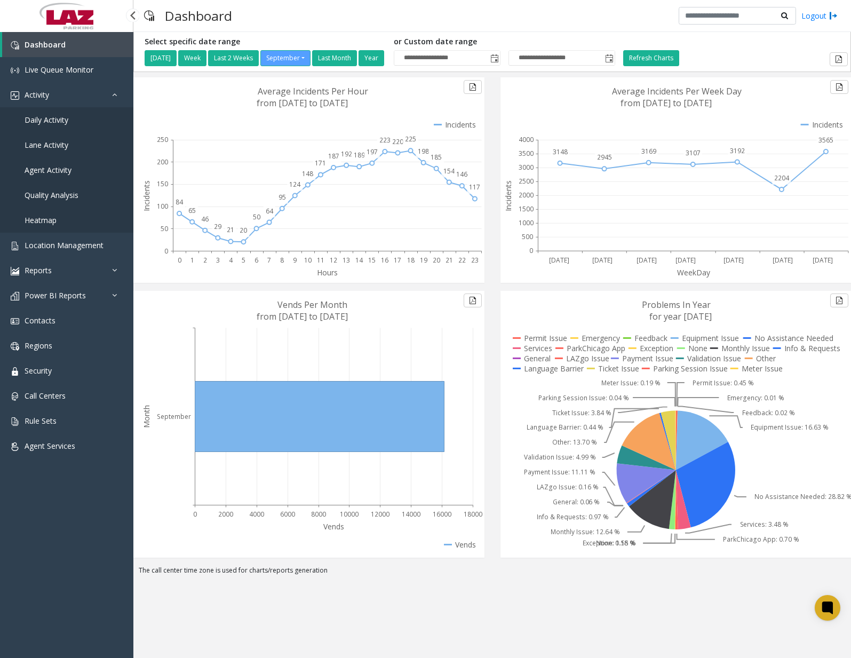
click at [63, 122] on span "Daily Activity" at bounding box center [47, 120] width 44 height 10
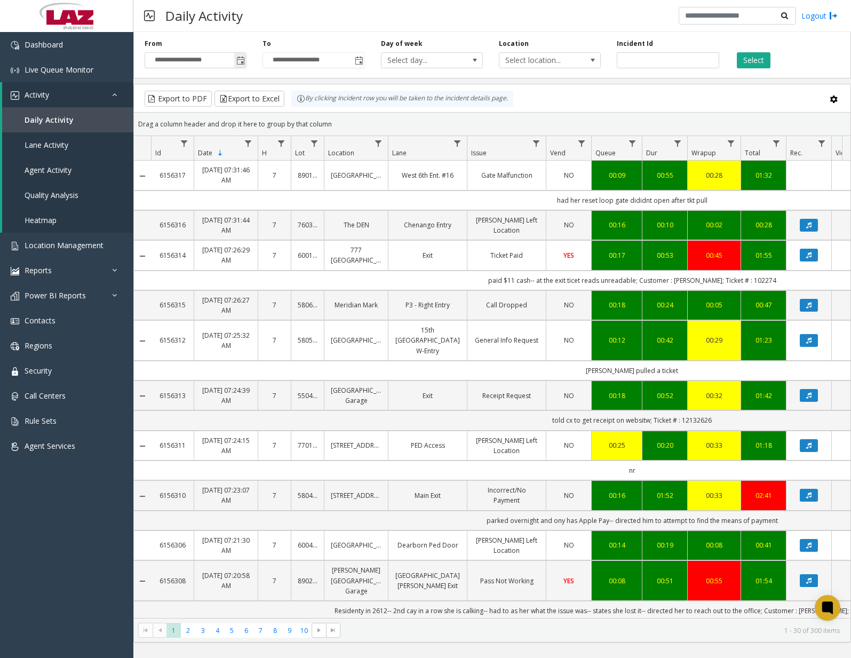
click at [242, 62] on span "Toggle popup" at bounding box center [240, 61] width 9 height 9
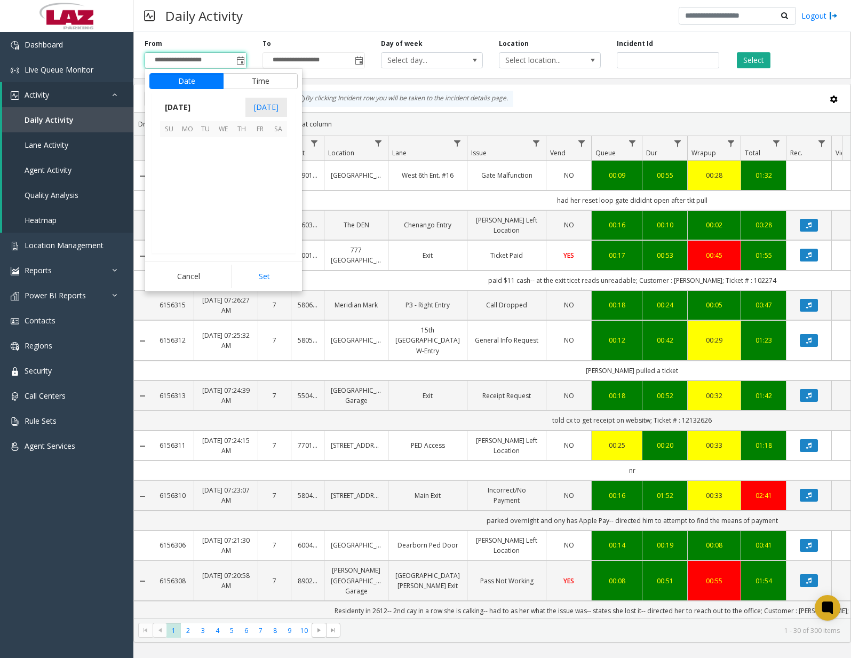
scroll to position [191390, 0]
click at [246, 181] on span "18" at bounding box center [242, 182] width 18 height 18
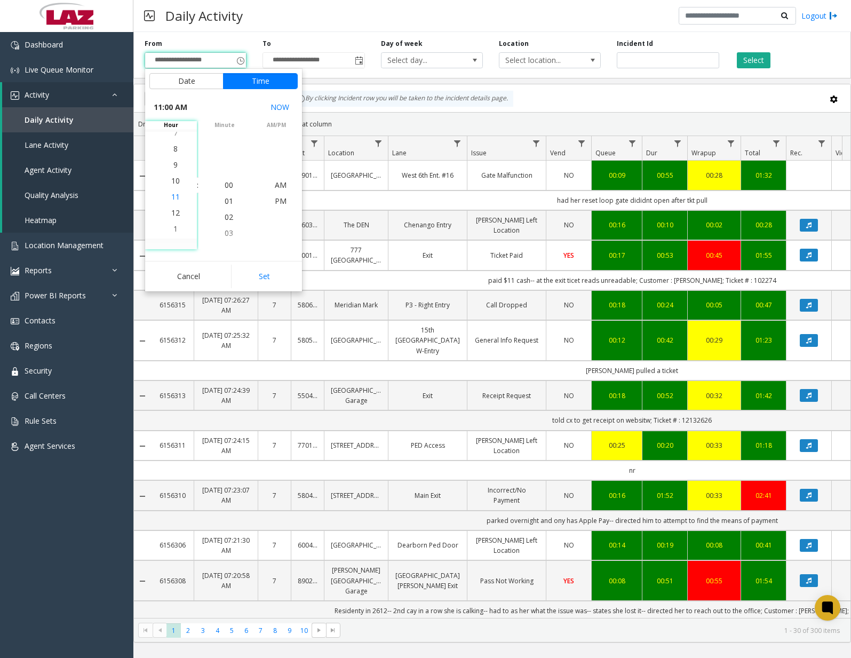
scroll to position [176, 0]
click at [172, 184] on span "11" at bounding box center [175, 185] width 9 height 10
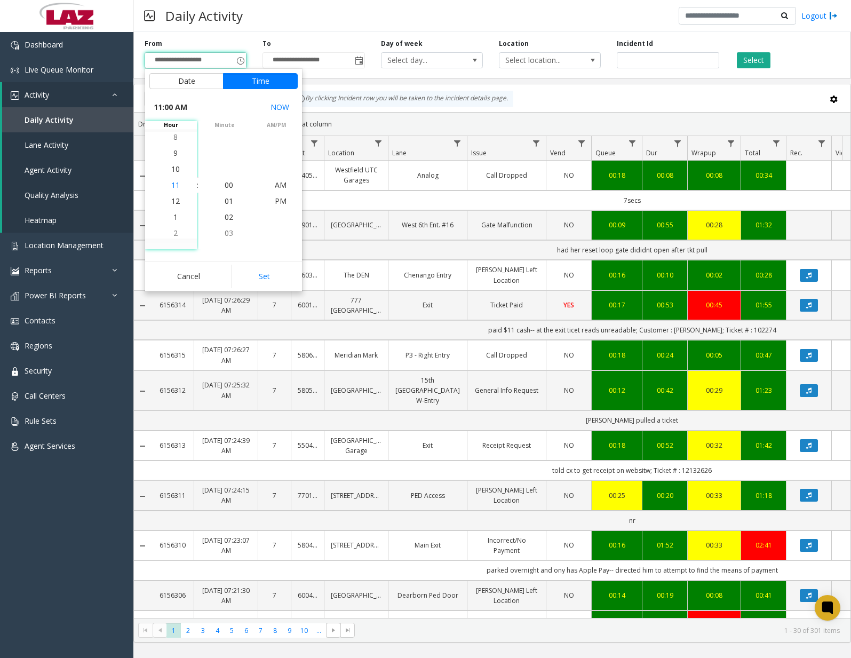
click at [171, 185] on span "11" at bounding box center [175, 185] width 9 height 10
click at [225, 201] on span "30" at bounding box center [229, 201] width 9 height 10
click at [276, 200] on span "PM" at bounding box center [281, 201] width 12 height 10
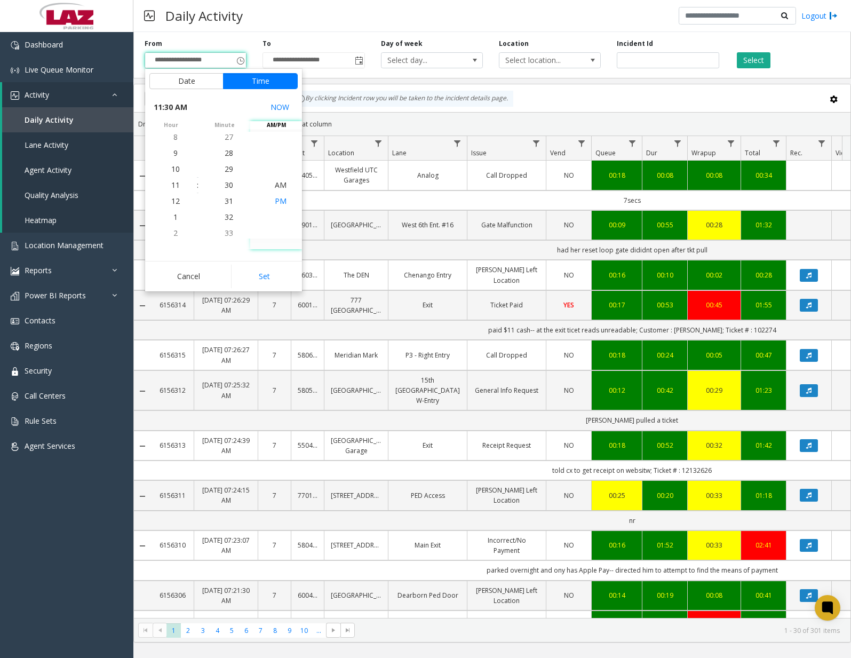
scroll to position [16, 0]
click at [264, 274] on app-root "**********" at bounding box center [425, 329] width 851 height 658
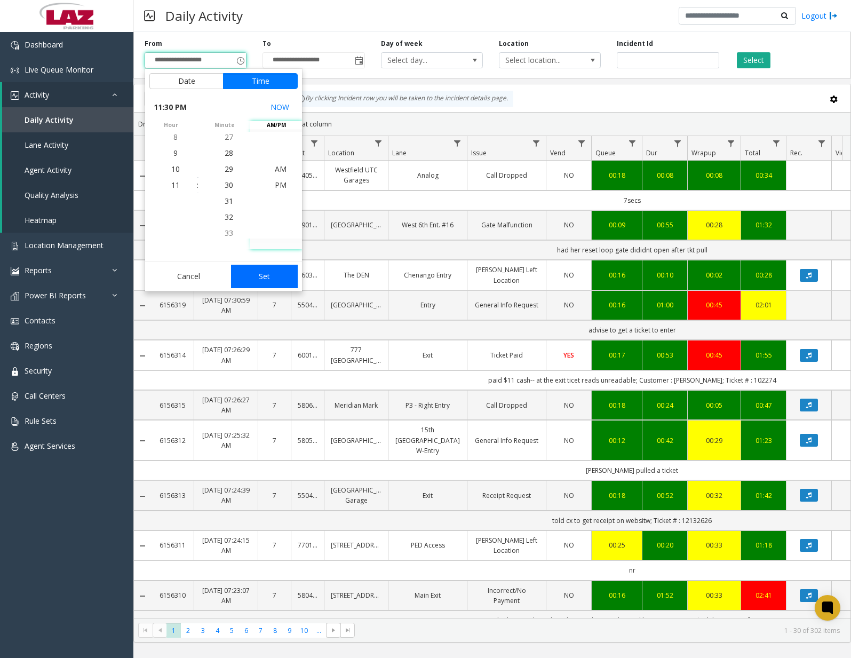
click at [264, 274] on button "Set" at bounding box center [264, 275] width 67 height 23
type input "**********"
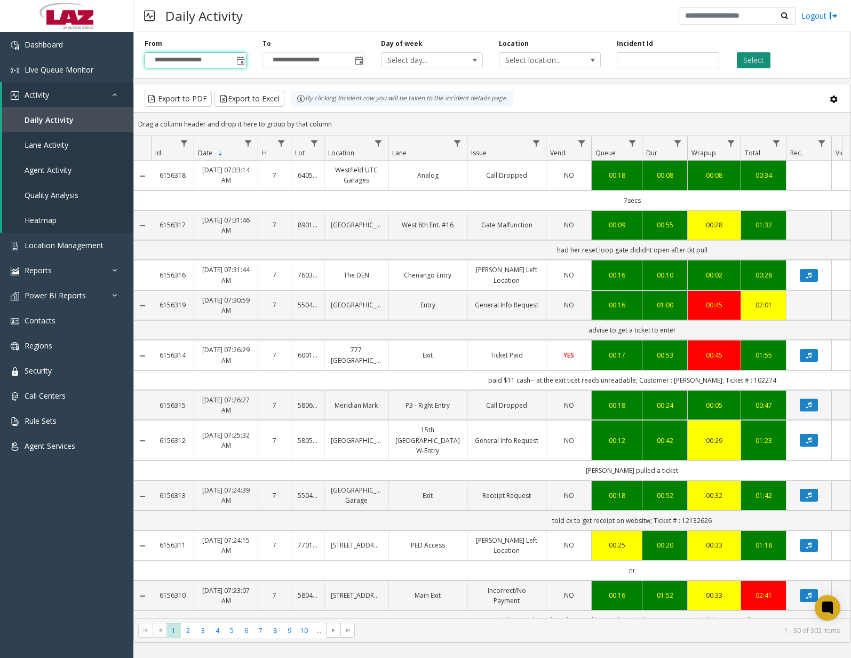
click at [761, 57] on button "Select" at bounding box center [753, 60] width 34 height 16
click at [378, 141] on span "Data table" at bounding box center [378, 143] width 9 height 9
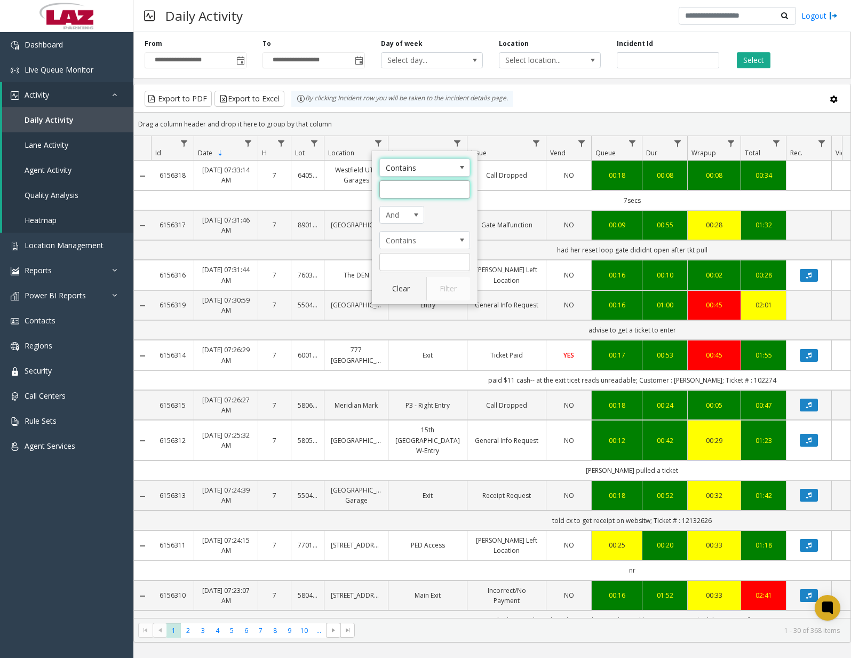
click at [415, 187] on input "Location Filter" at bounding box center [424, 189] width 91 height 18
type input "******"
click at [446, 285] on button "Filter" at bounding box center [448, 288] width 44 height 23
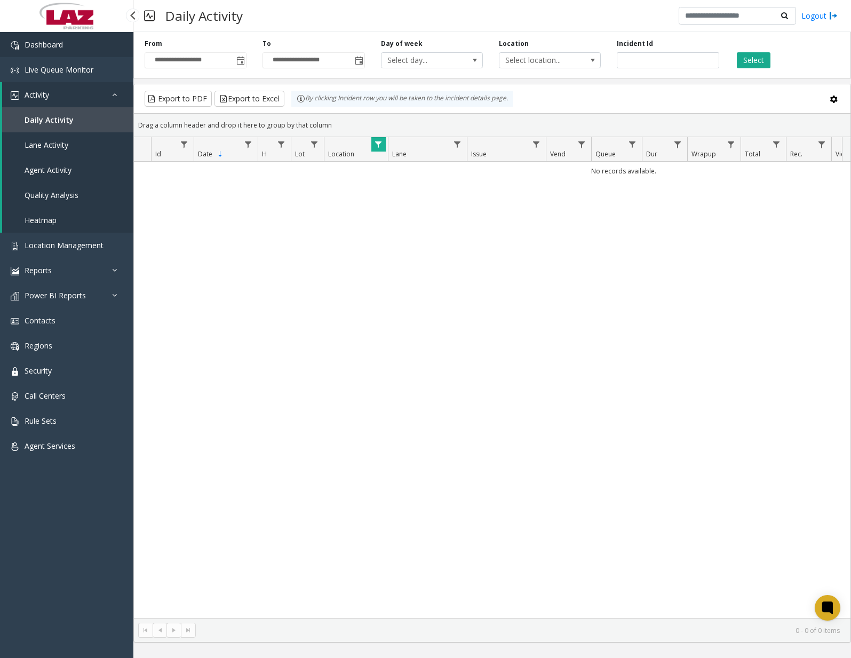
click at [87, 45] on link "Dashboard" at bounding box center [66, 44] width 133 height 25
